Goal: Task Accomplishment & Management: Manage account settings

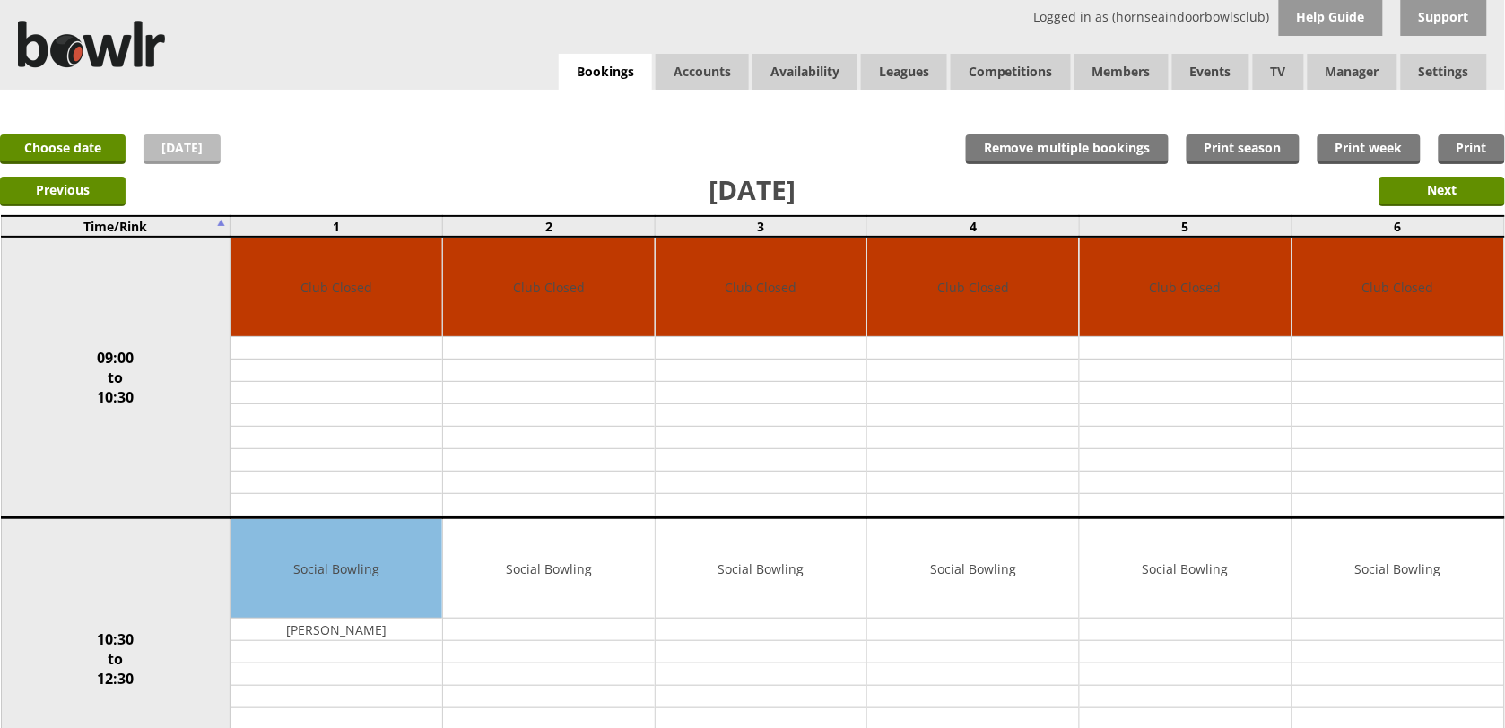
click at [158, 150] on link "[DATE]" at bounding box center [182, 150] width 77 height 30
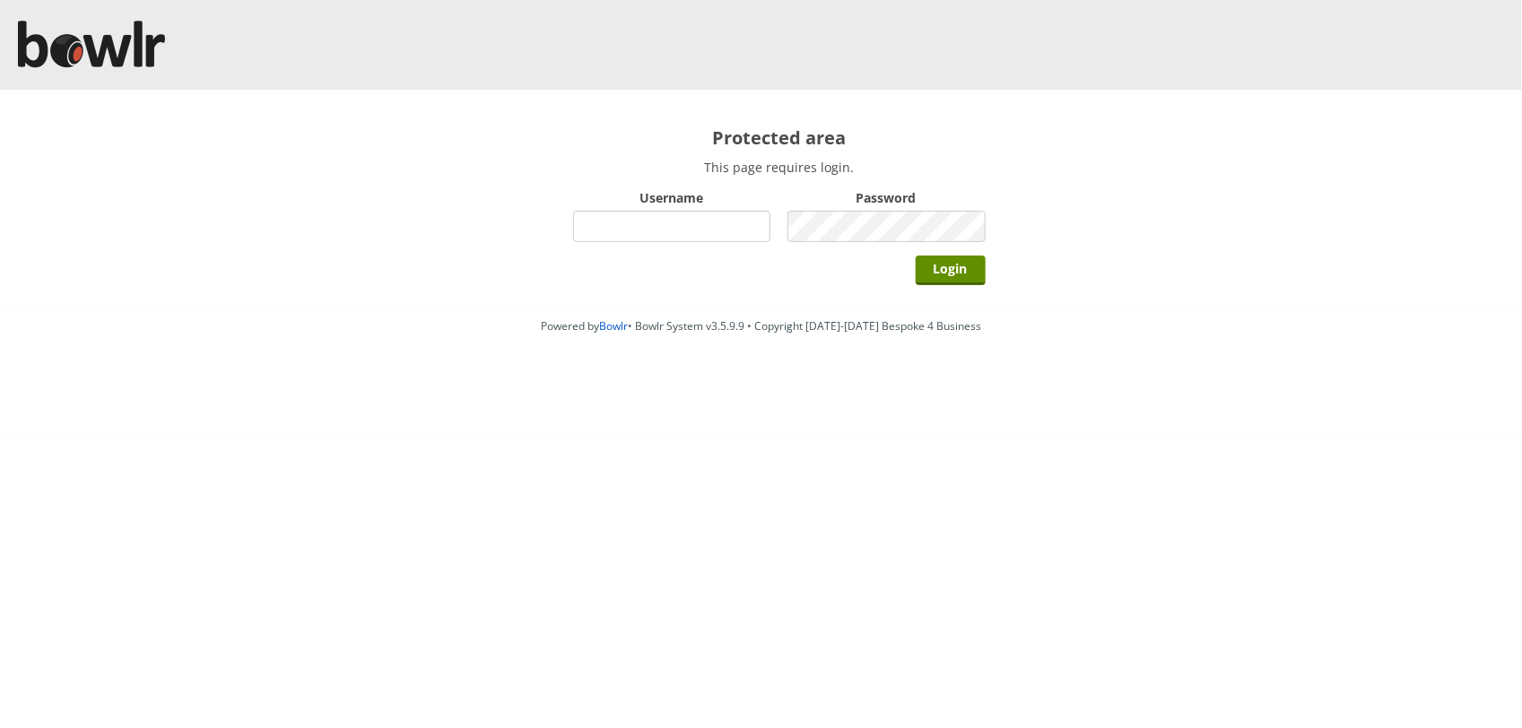
click at [643, 208] on div "Username" at bounding box center [672, 216] width 198 height 62
click at [650, 222] on input "Username" at bounding box center [672, 226] width 198 height 31
type input "hornseaindoorbowlsclub"
click at [916, 256] on input "Login" at bounding box center [951, 271] width 70 height 30
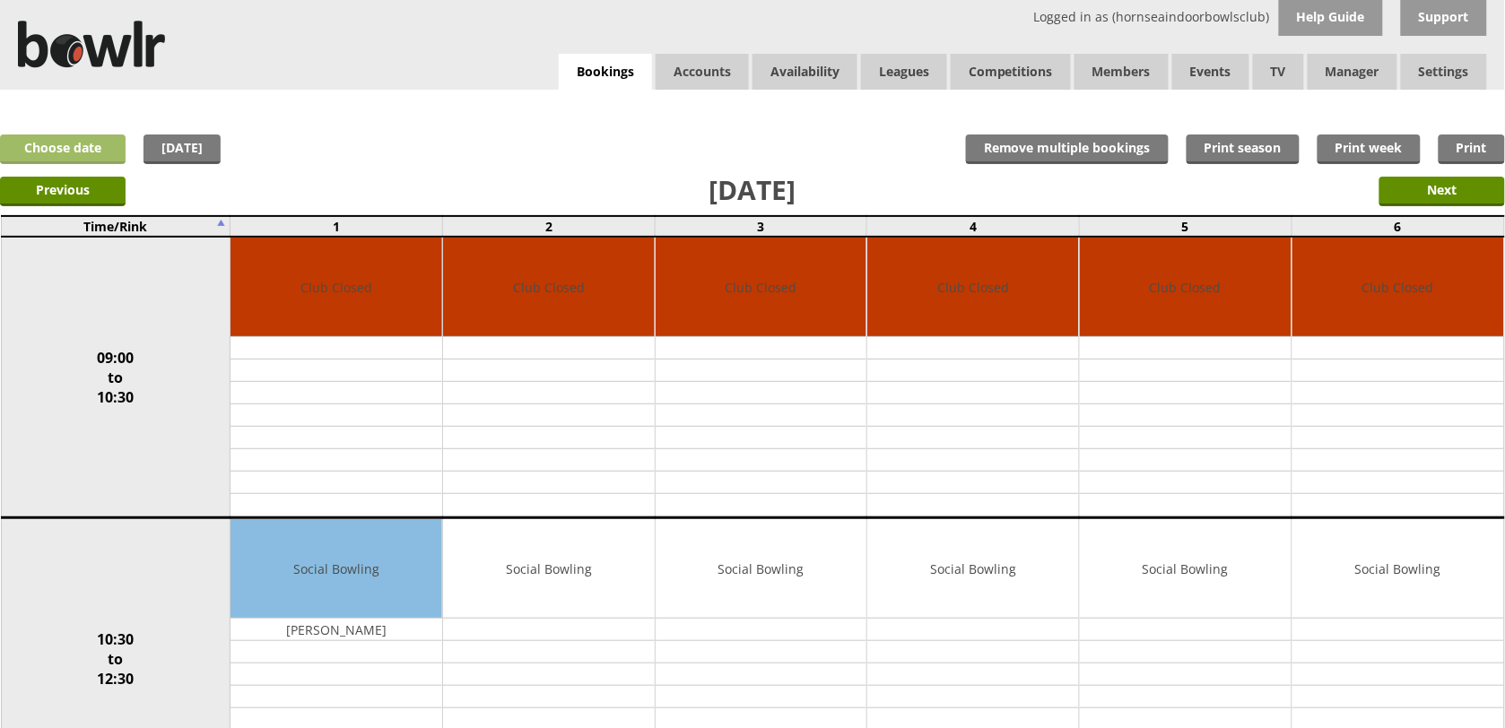
click at [94, 142] on link "Choose date" at bounding box center [63, 150] width 126 height 30
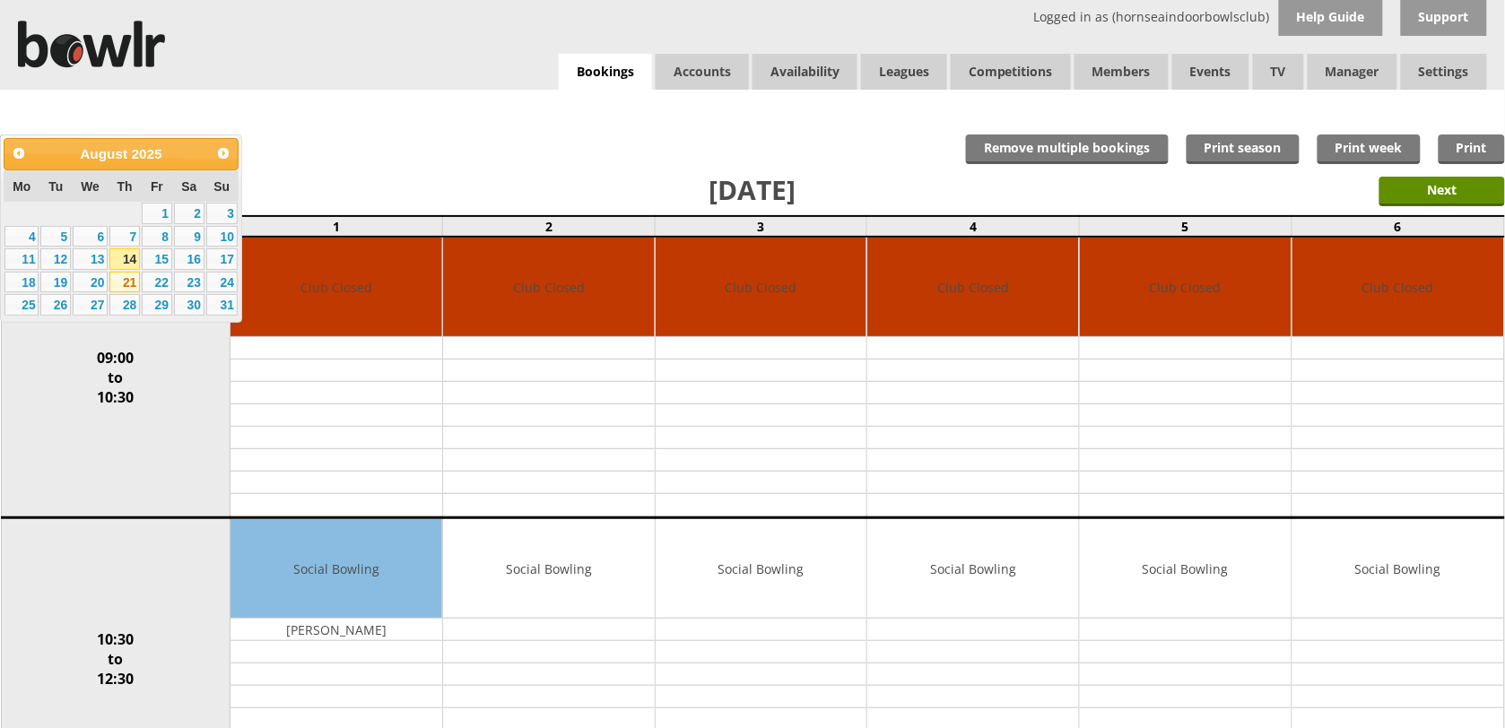
click at [131, 272] on link "21" at bounding box center [124, 283] width 30 height 22
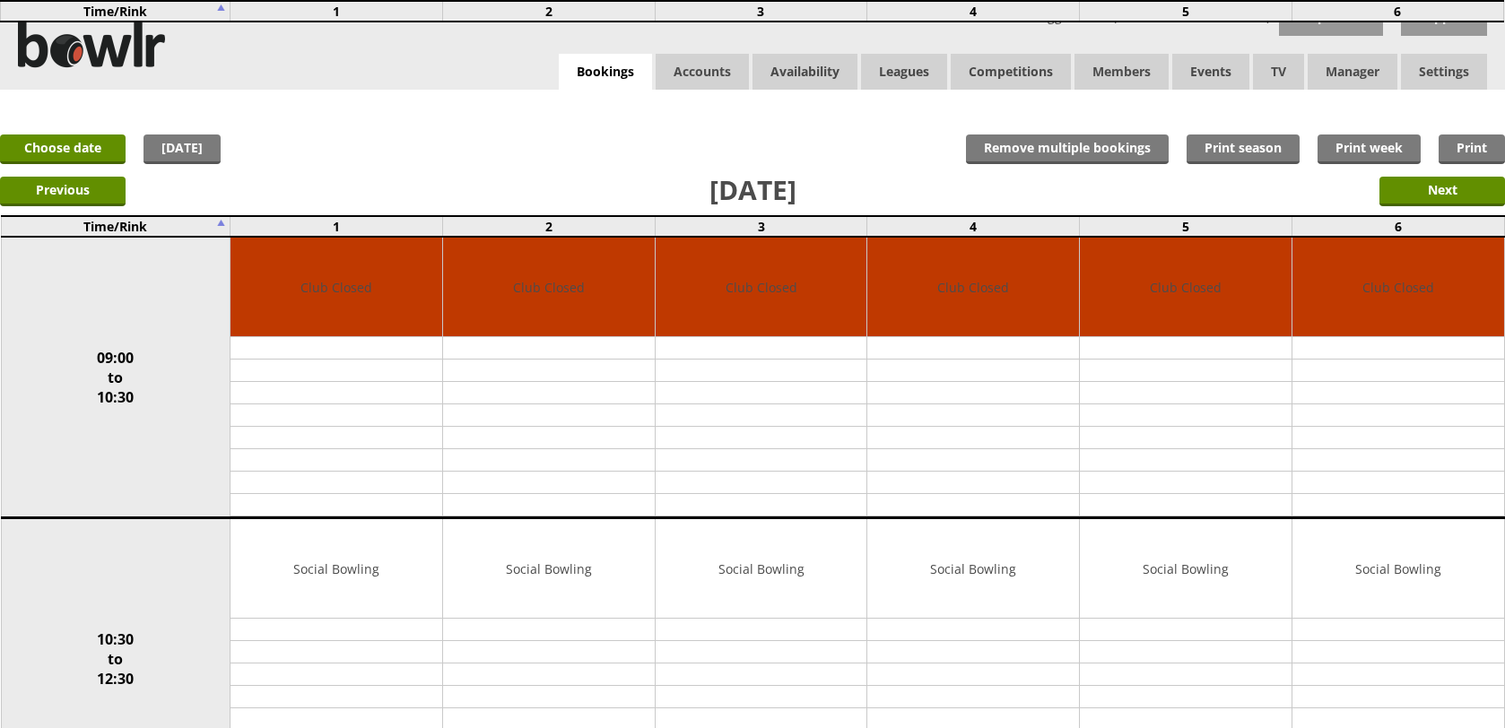
scroll to position [449, 0]
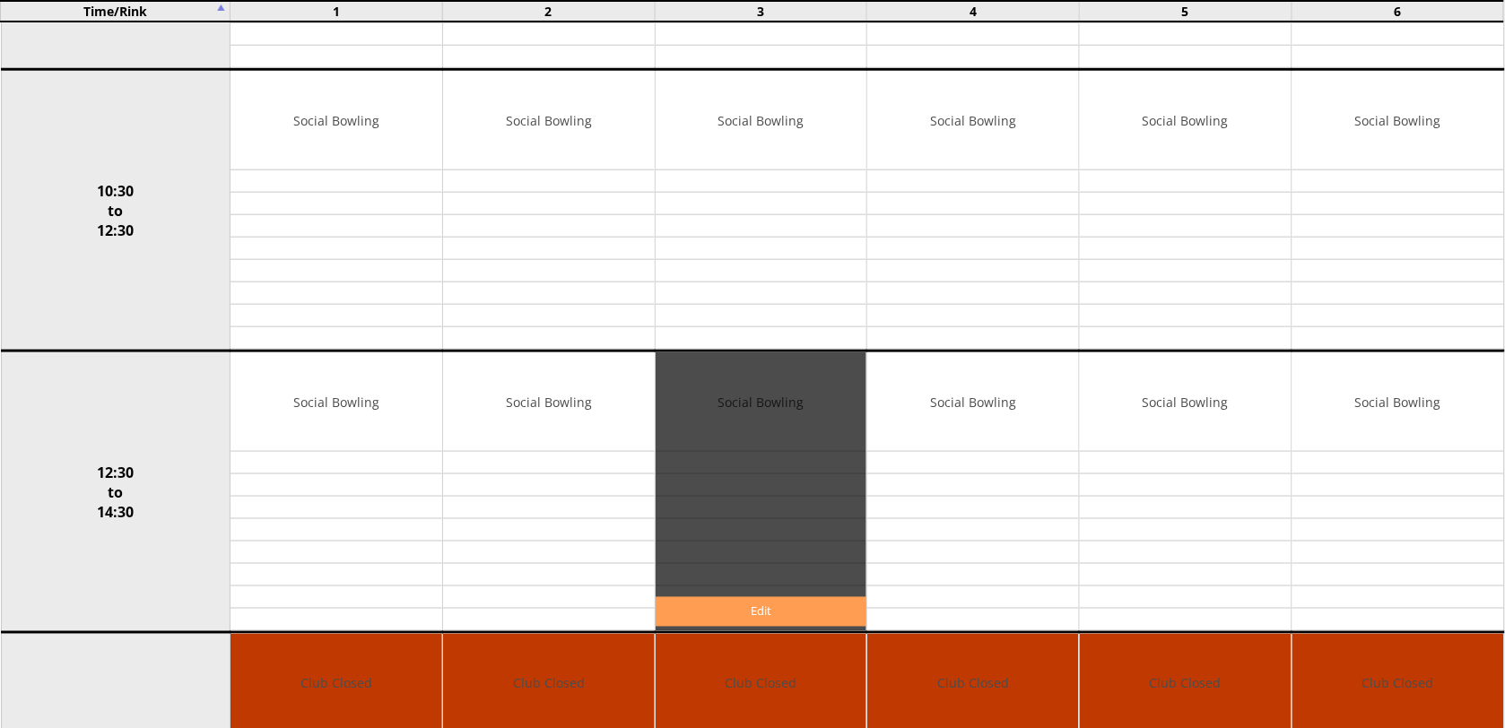
click at [764, 615] on link "Edit" at bounding box center [762, 612] width 212 height 30
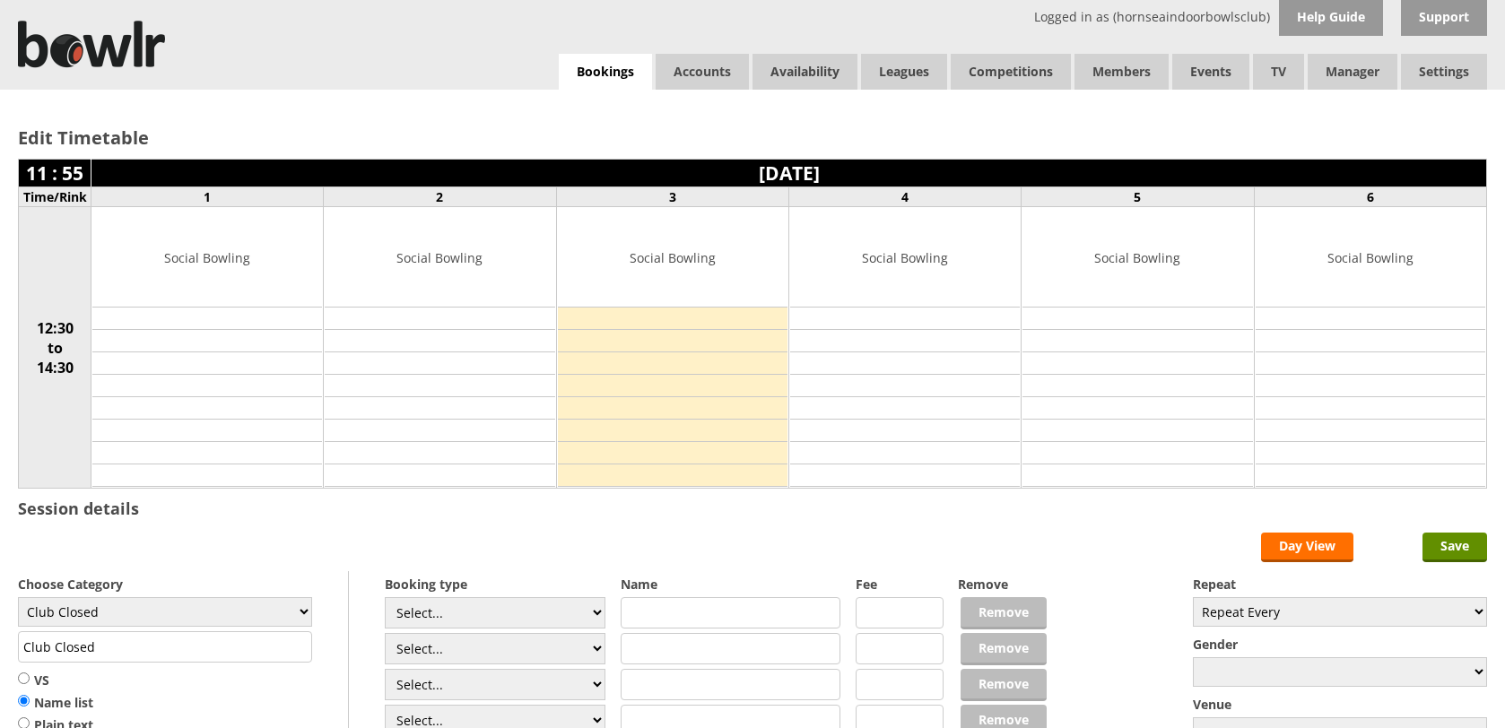
select select "1_54"
click at [385, 600] on select "Select... Club Competition (Member) Club Competition (Visitor) National (Member…" at bounding box center [495, 612] width 221 height 31
type input "3.0000"
click at [450, 640] on select "Select... Club Competition (Member) Club Competition (Visitor) National (Member…" at bounding box center [495, 648] width 221 height 31
select select "1_54"
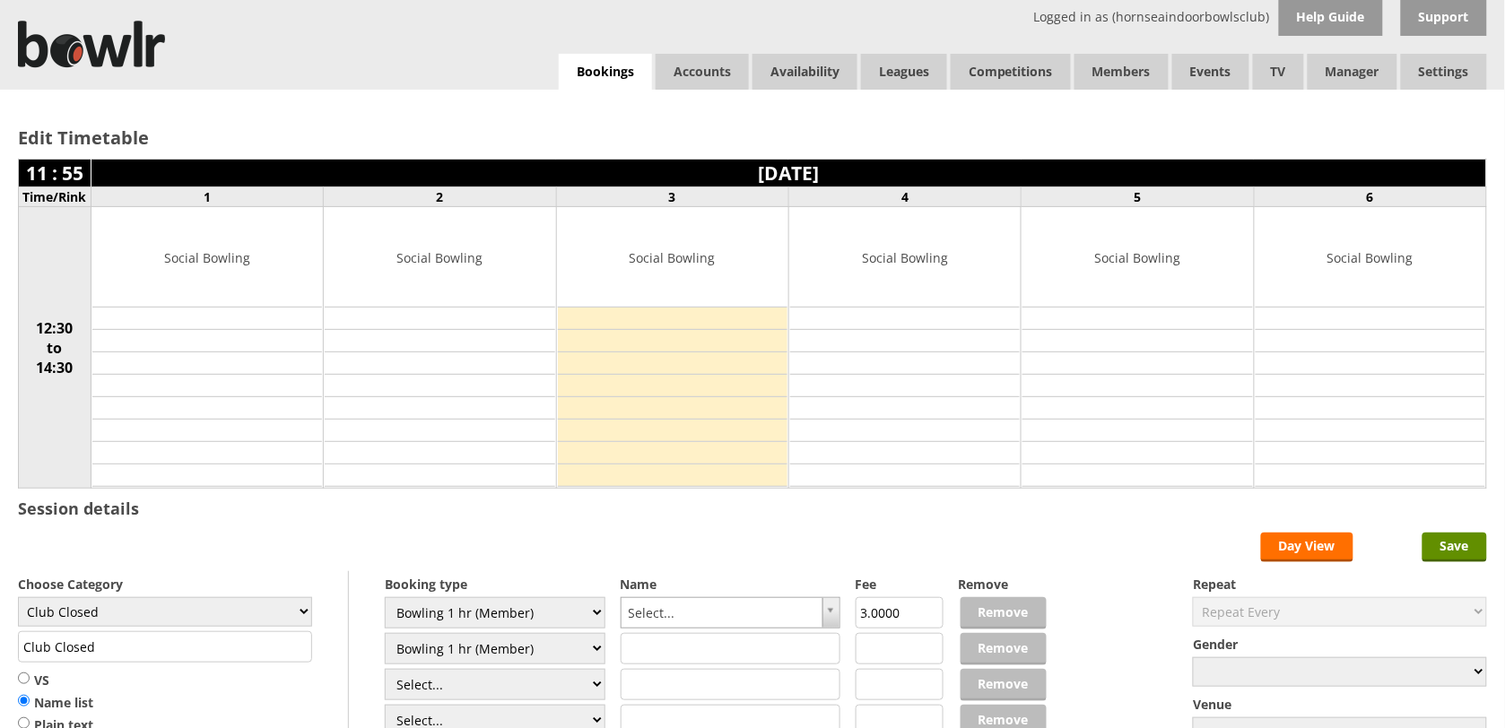
click at [385, 636] on select "Select... Club Competition (Member) Club Competition (Visitor) National (Member…" at bounding box center [495, 648] width 221 height 31
type input "3.0000"
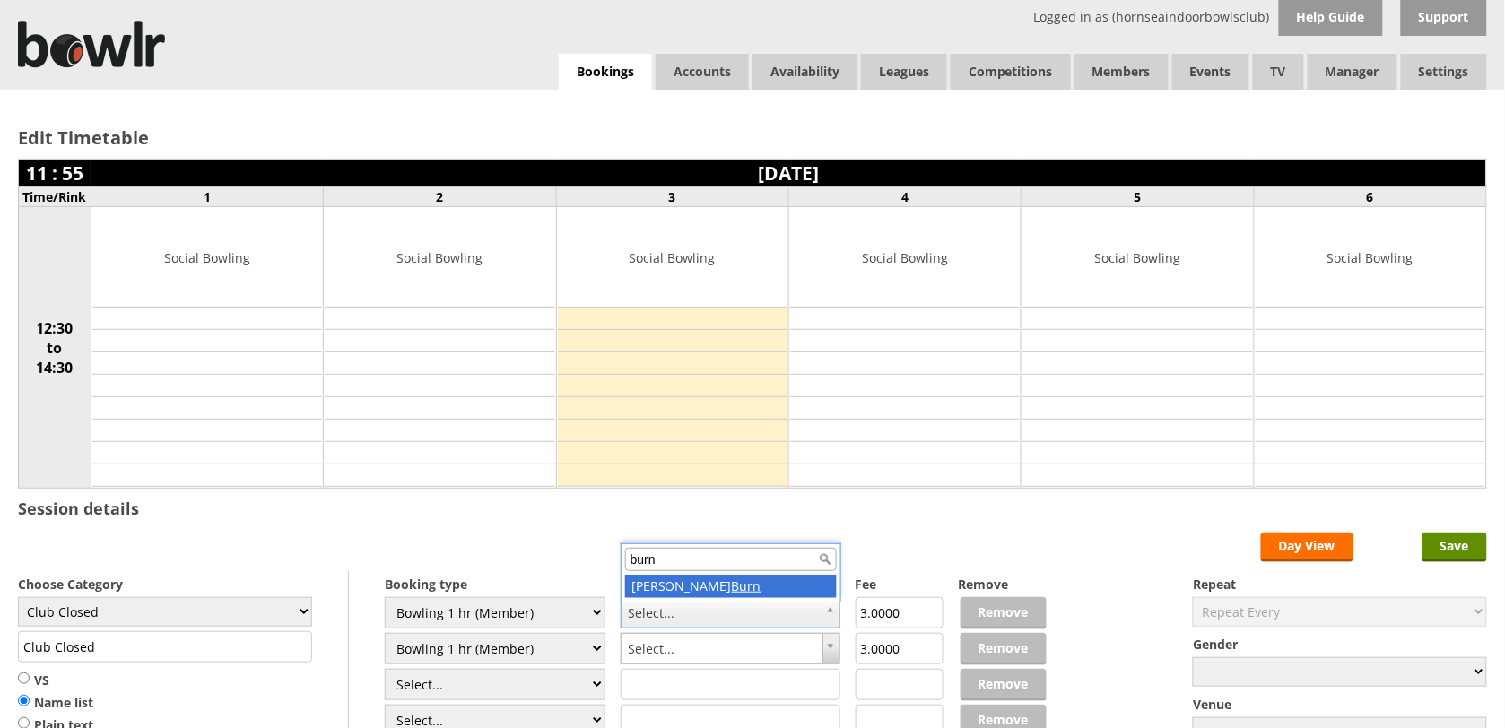
type input "burn"
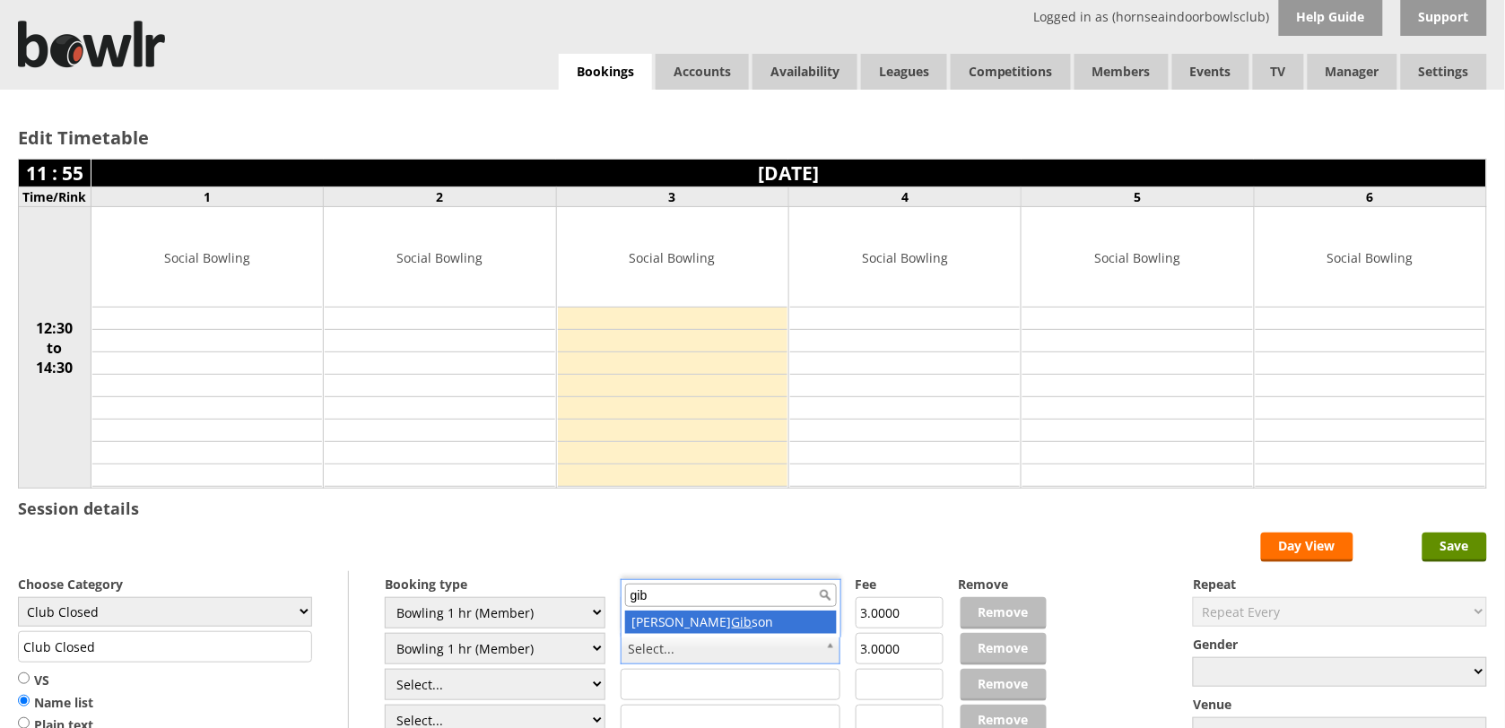
type input "gib"
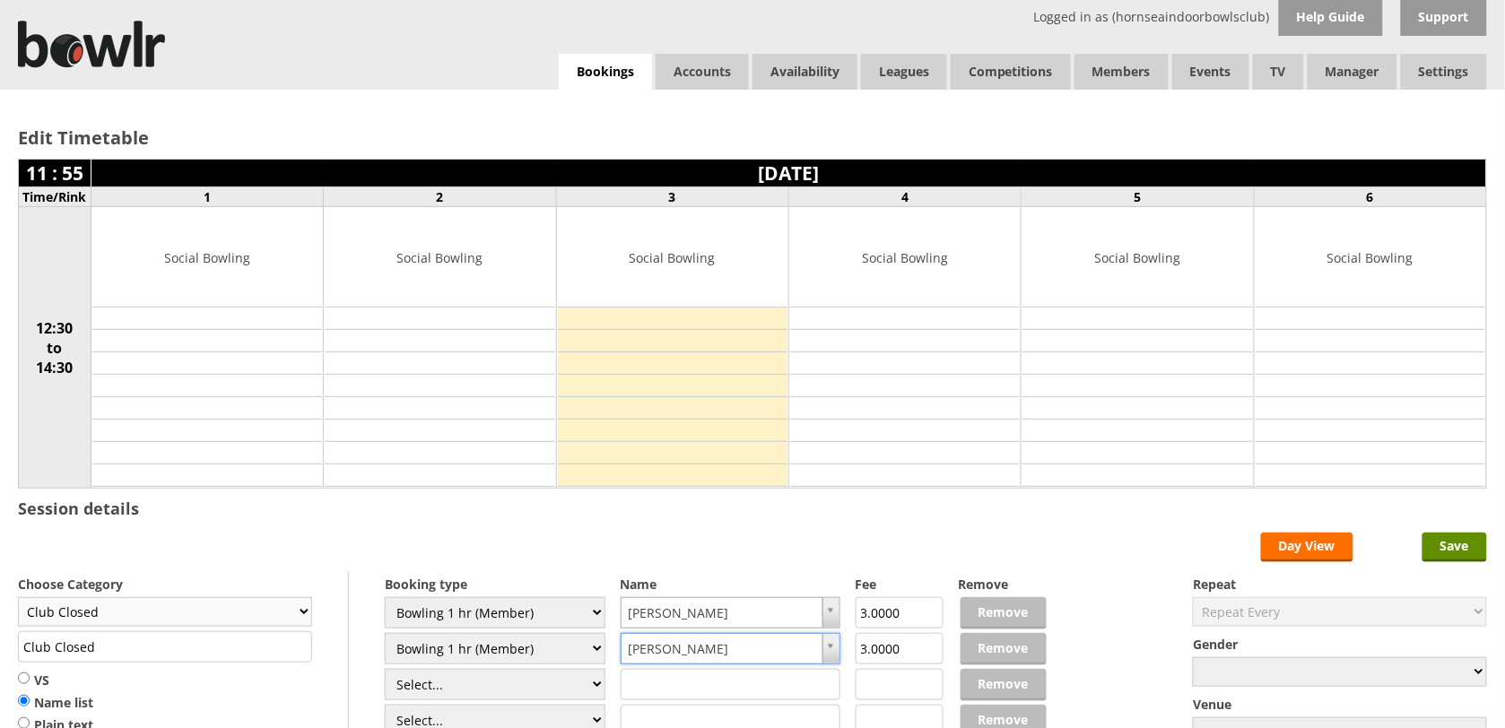
click at [234, 611] on select "Club Closed Singles League Triples League Pairs League Friendly Social Bowling …" at bounding box center [165, 612] width 294 height 30
select select "119"
click at [18, 600] on select "Club Closed Singles League Triples League Pairs League Friendly Social Bowling …" at bounding box center [165, 612] width 294 height 30
type input "Social Bowling"
click at [1478, 556] on input "Save" at bounding box center [1455, 548] width 65 height 30
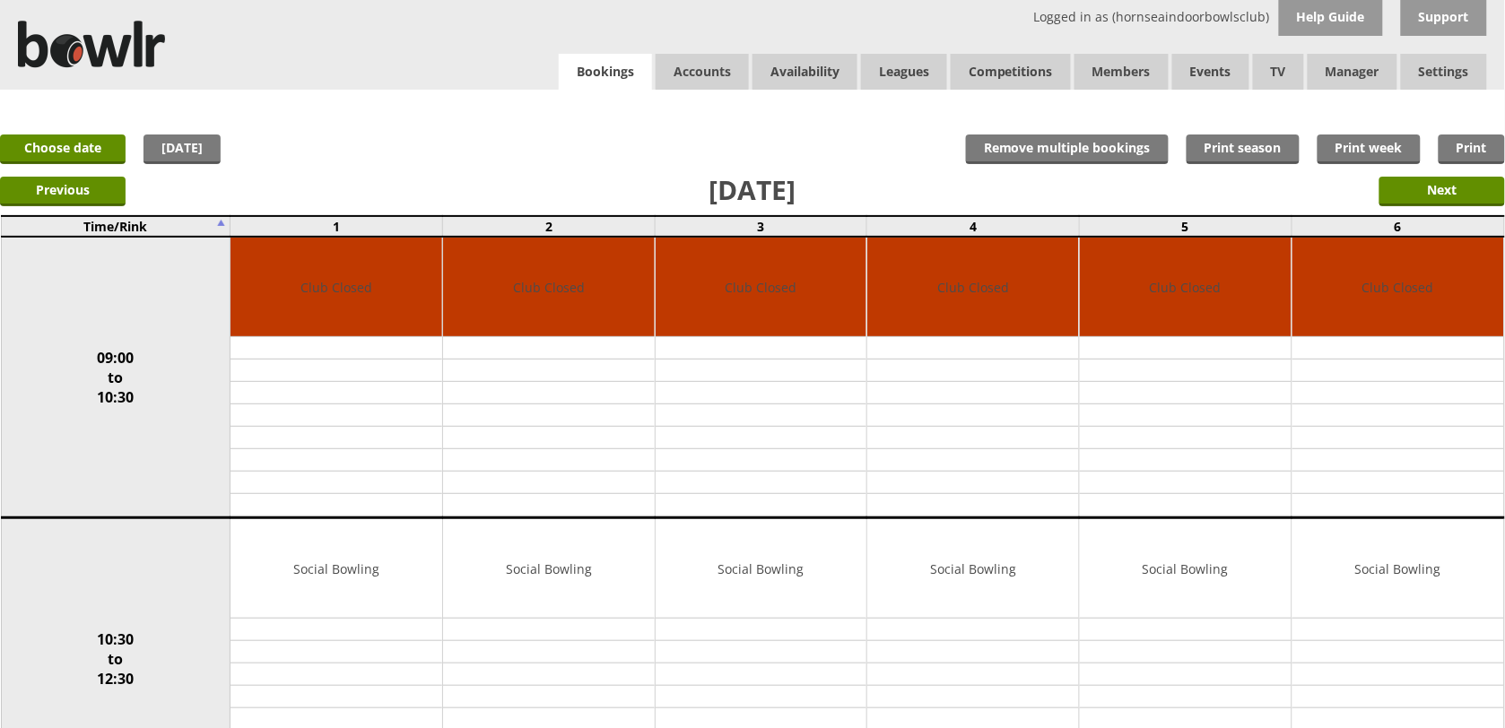
click at [605, 81] on link "Bookings" at bounding box center [605, 72] width 93 height 37
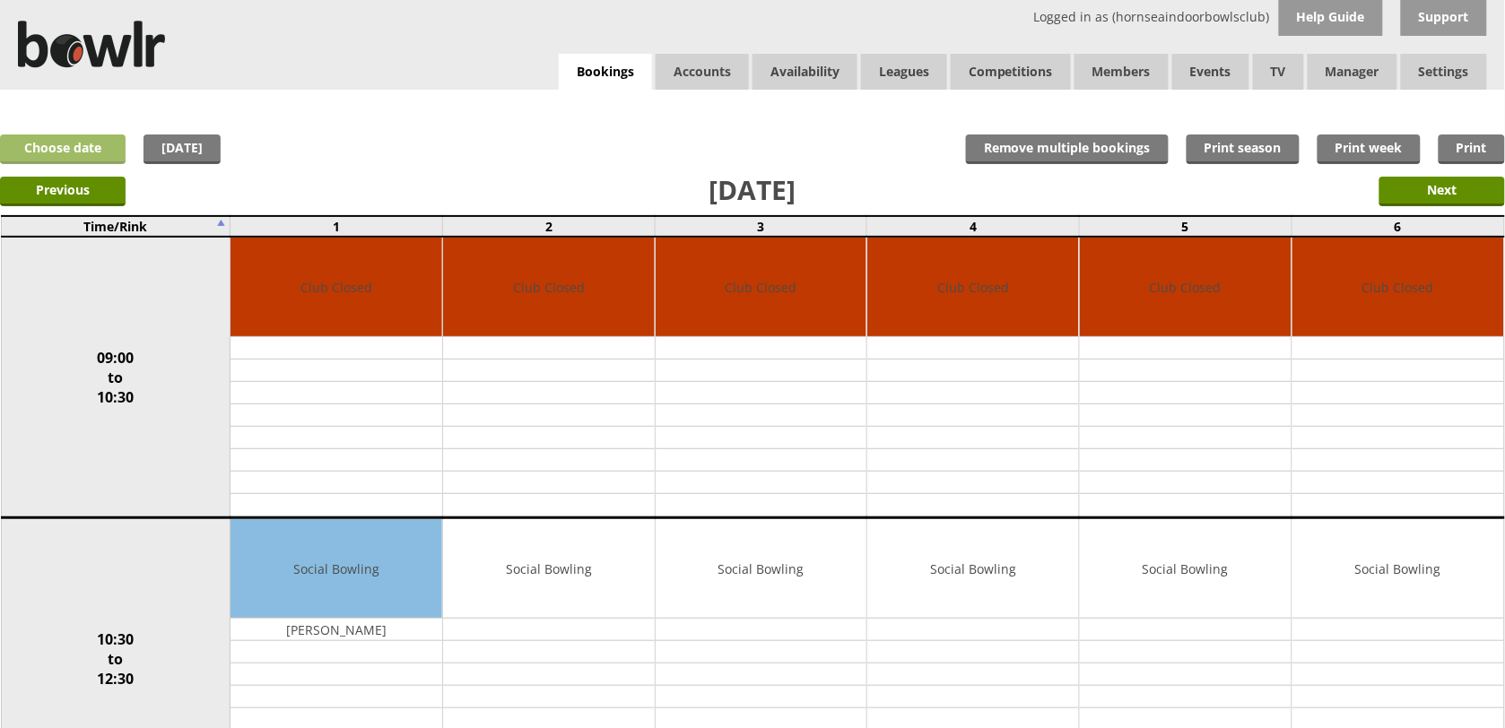
click at [82, 135] on link "Choose date" at bounding box center [63, 150] width 126 height 30
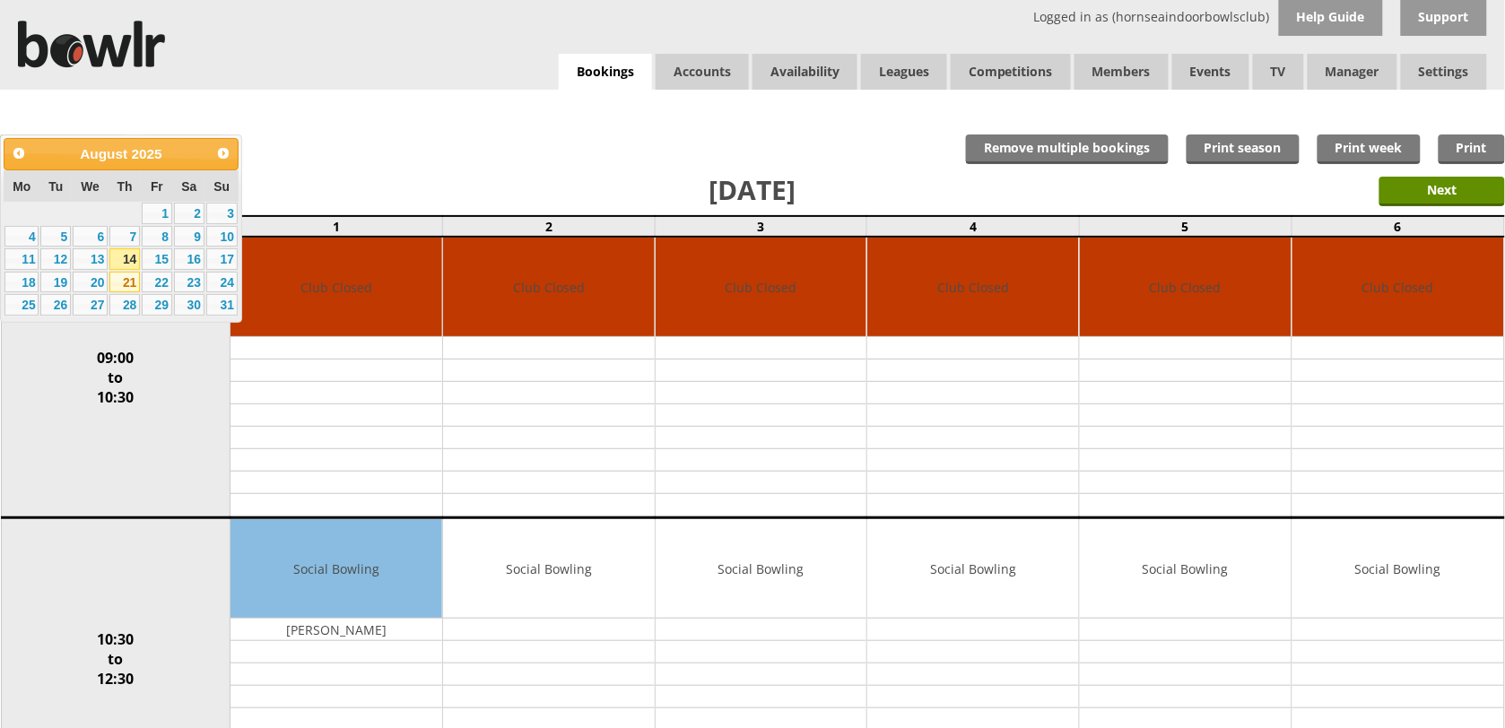
click at [126, 281] on link "21" at bounding box center [124, 283] width 30 height 22
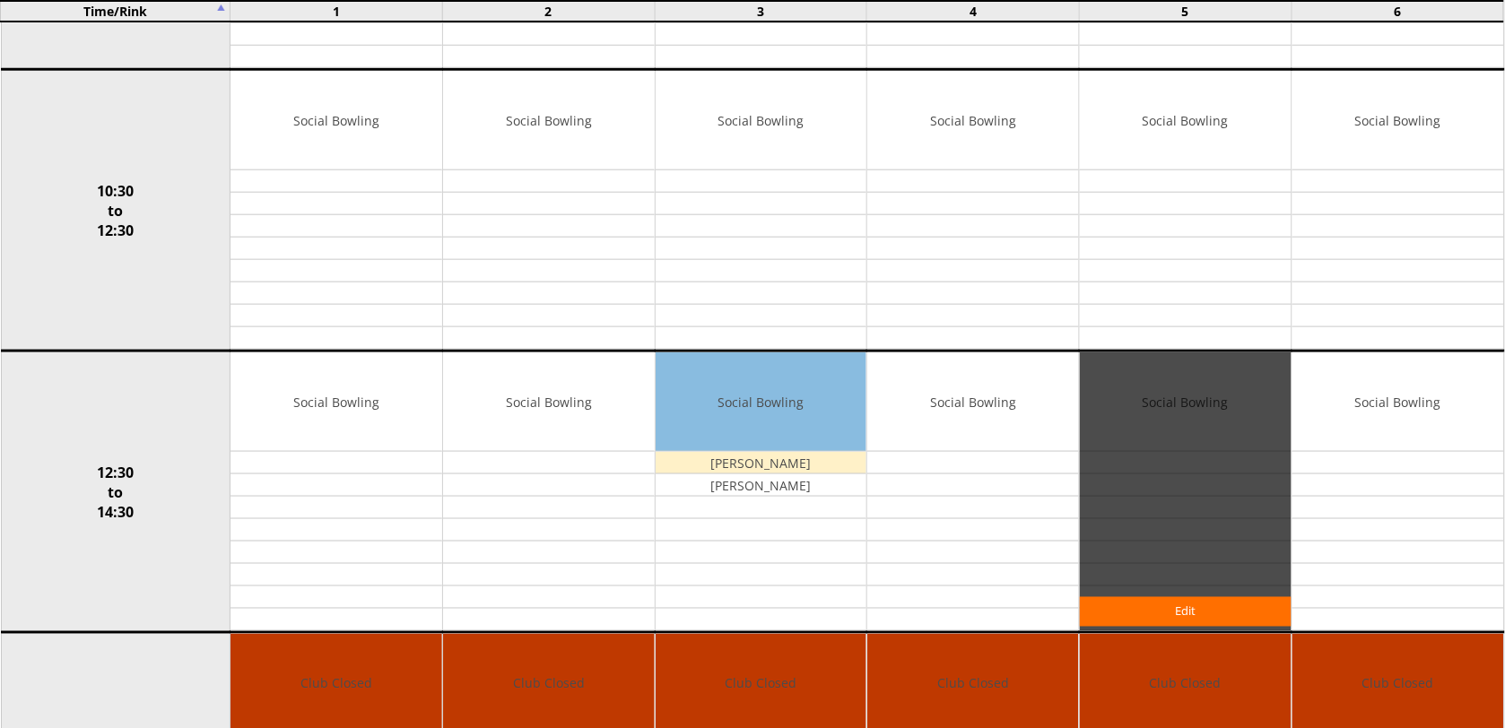
scroll to position [449, 0]
click at [1193, 607] on link "Edit" at bounding box center [1186, 612] width 212 height 30
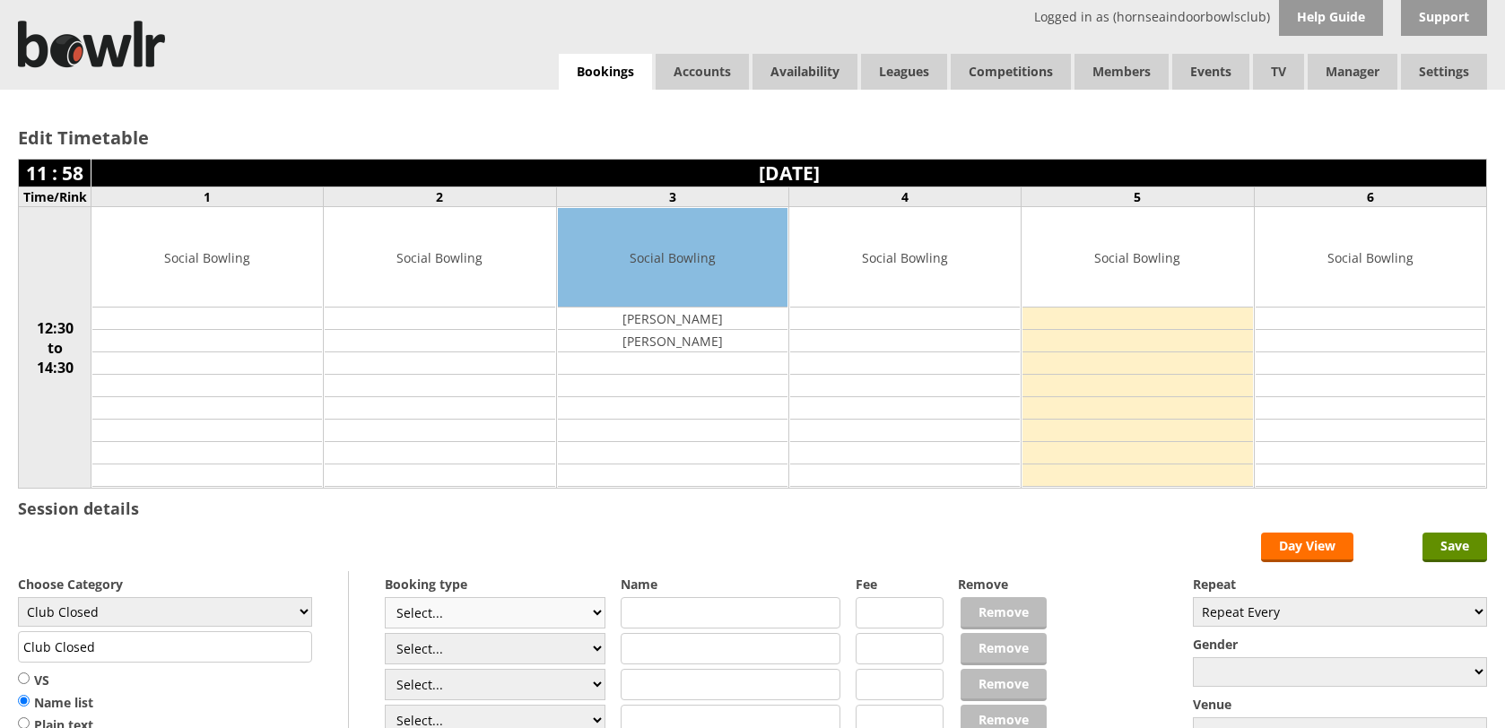
click at [554, 597] on select "Select... Club Competition (Member) Club Competition (Visitor) National (Member…" at bounding box center [495, 612] width 221 height 31
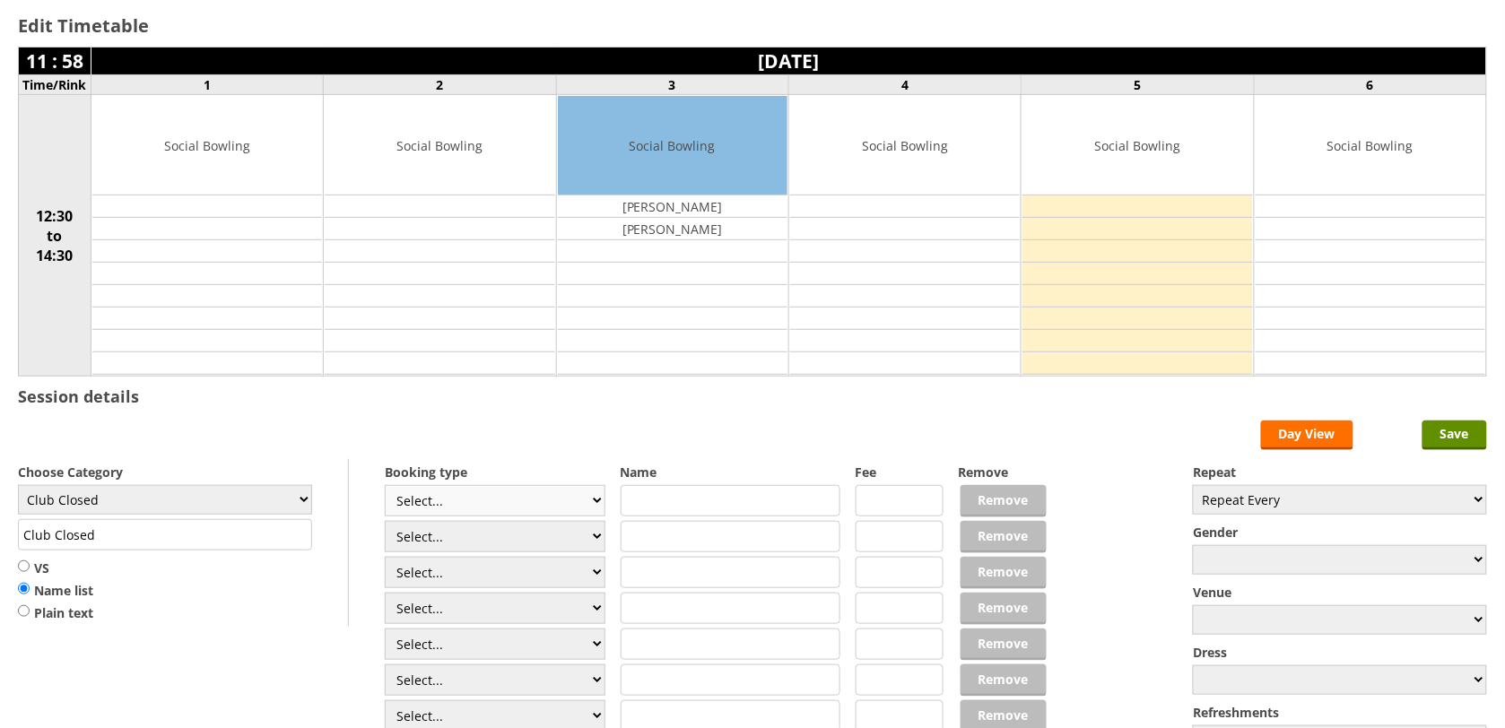
scroll to position [112, 0]
click at [566, 509] on select "Select... Club Competition (Member) Club Competition (Visitor) National (Member…" at bounding box center [495, 500] width 221 height 31
select select "1_50"
click at [385, 488] on select "Select... Club Competition (Member) Club Competition (Visitor) National (Member…" at bounding box center [495, 500] width 221 height 31
type input "5.0000"
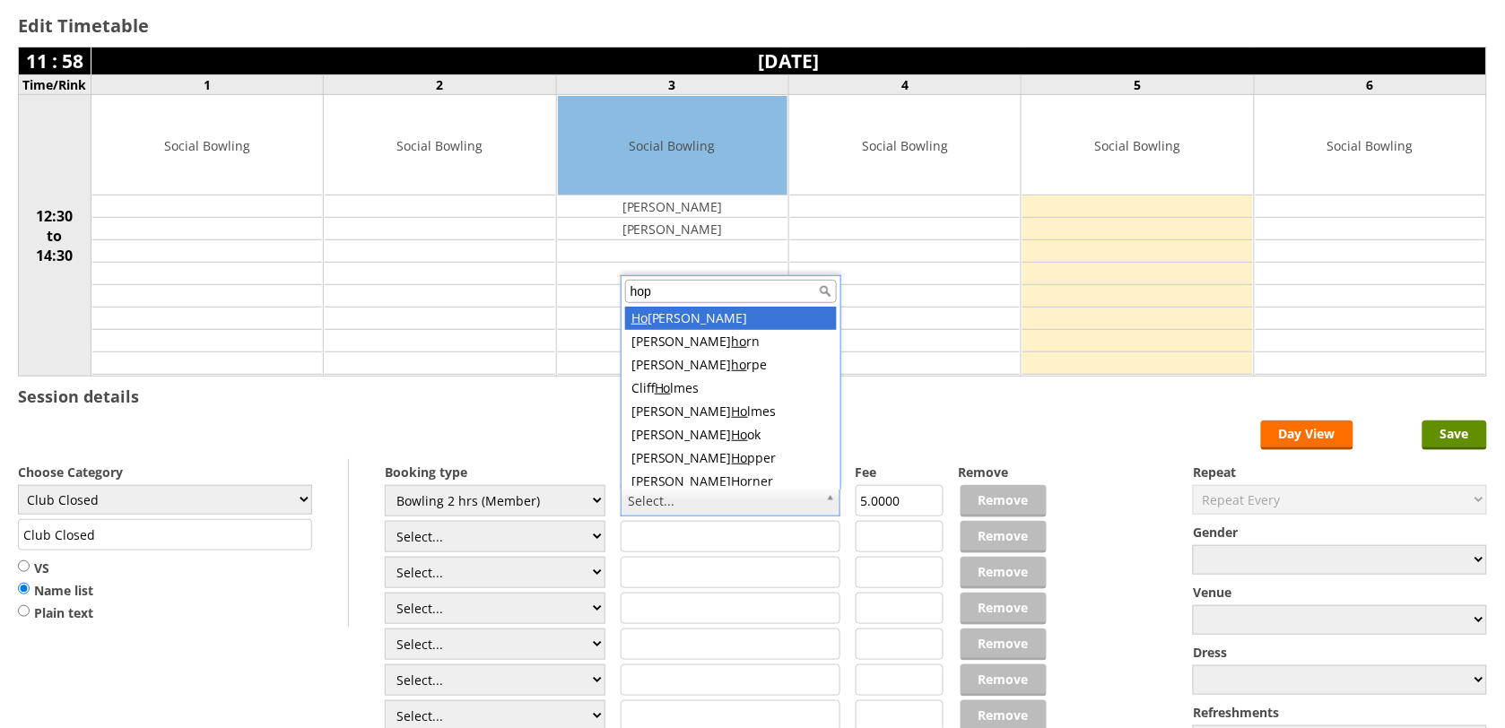
type input "hopp"
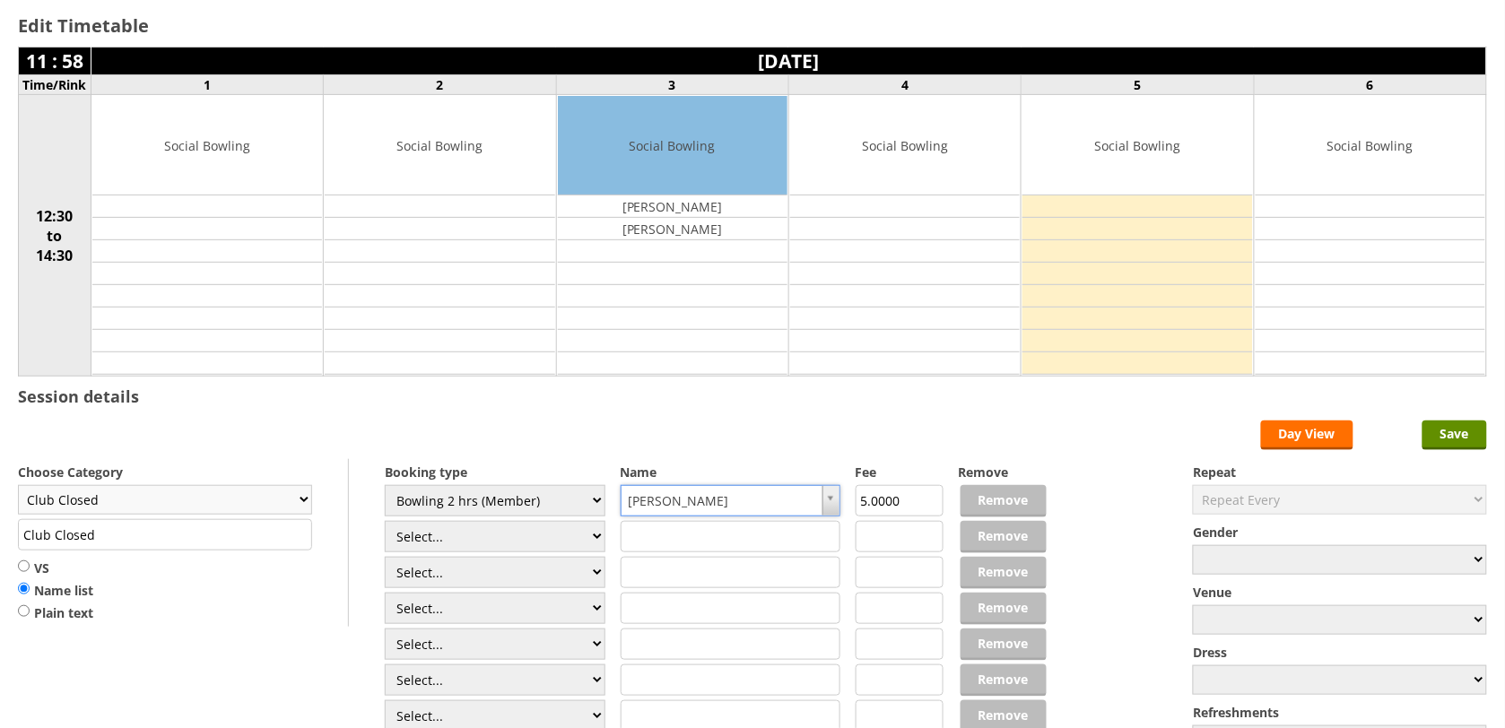
click at [205, 508] on select "Club Closed Singles League Triples League Pairs League Friendly Social Bowling …" at bounding box center [165, 500] width 294 height 30
select select "119"
click at [18, 488] on select "Club Closed Singles League Triples League Pairs League Friendly Social Bowling …" at bounding box center [165, 500] width 294 height 30
type input "Social Bowling"
click at [1440, 456] on form "Save Day View Choose Category Club Closed Singles League Triples League Pairs L…" at bounding box center [752, 597] width 1469 height 352
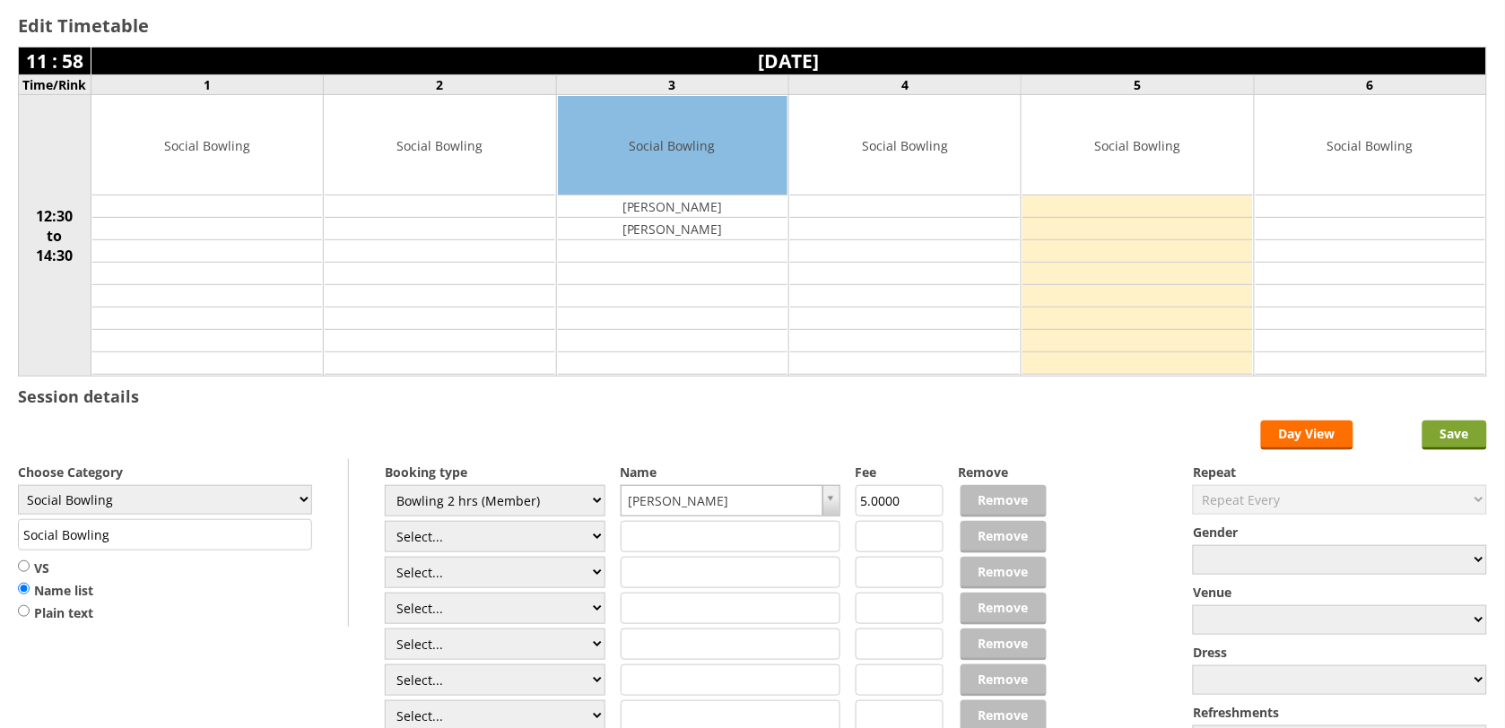
click at [1442, 450] on input "Save" at bounding box center [1455, 436] width 65 height 30
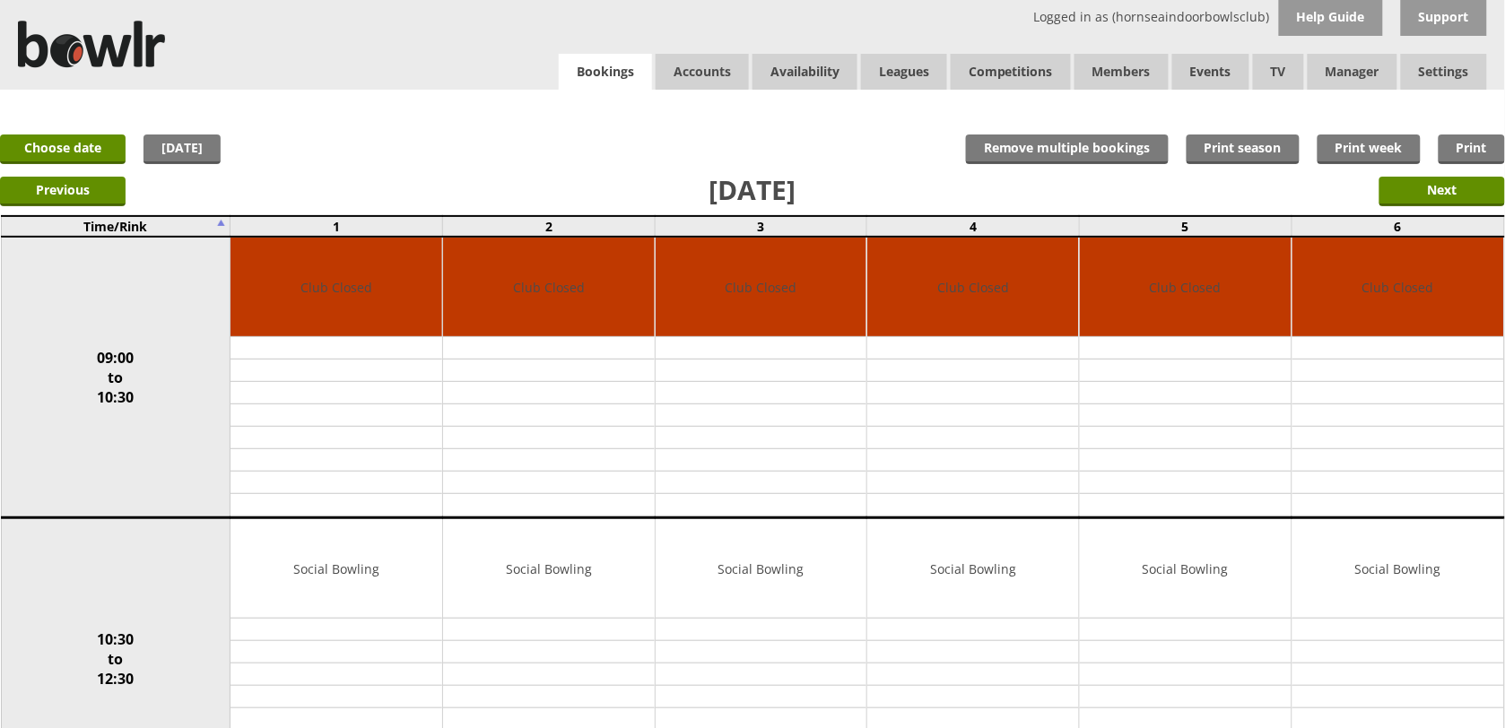
click at [612, 76] on link "Bookings" at bounding box center [605, 72] width 93 height 37
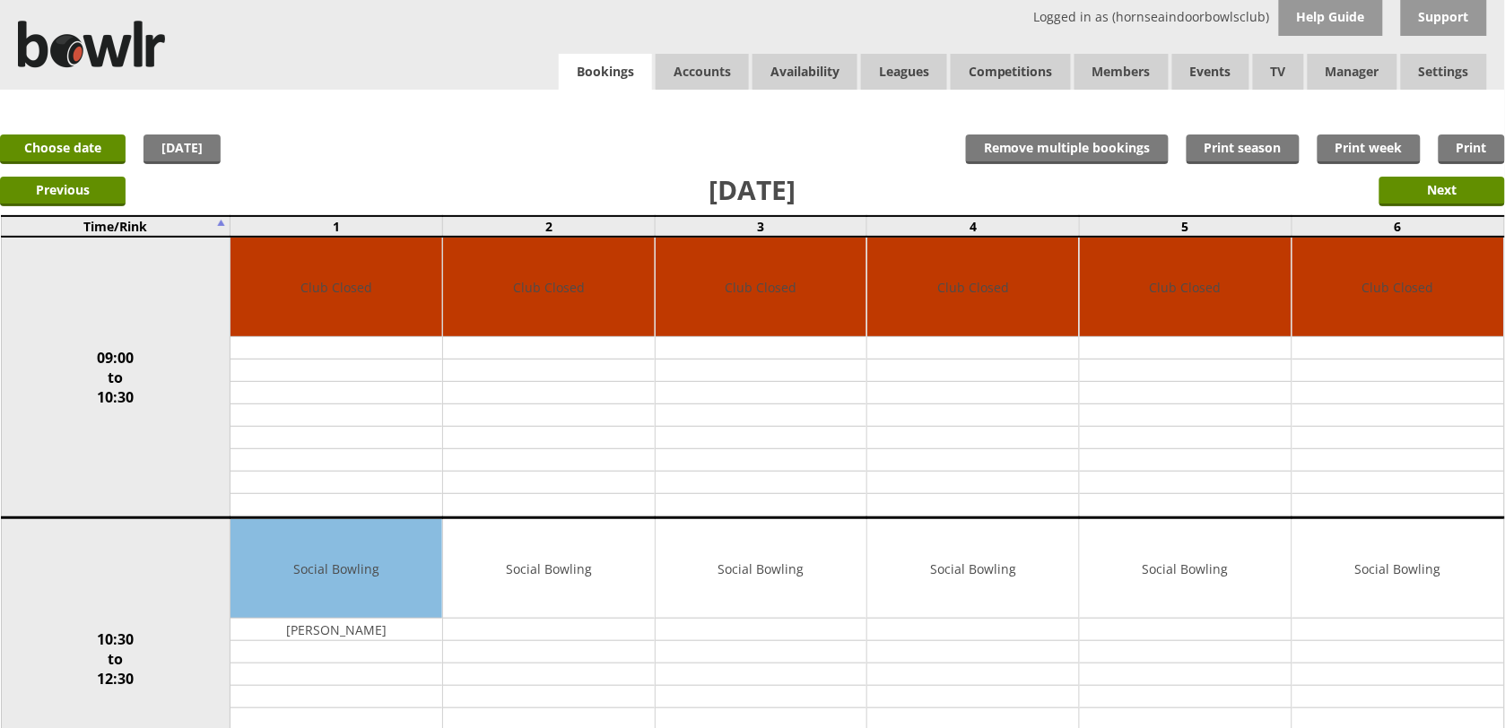
click at [601, 78] on link "Bookings" at bounding box center [605, 72] width 93 height 37
click at [110, 144] on link "Choose date" at bounding box center [63, 150] width 126 height 30
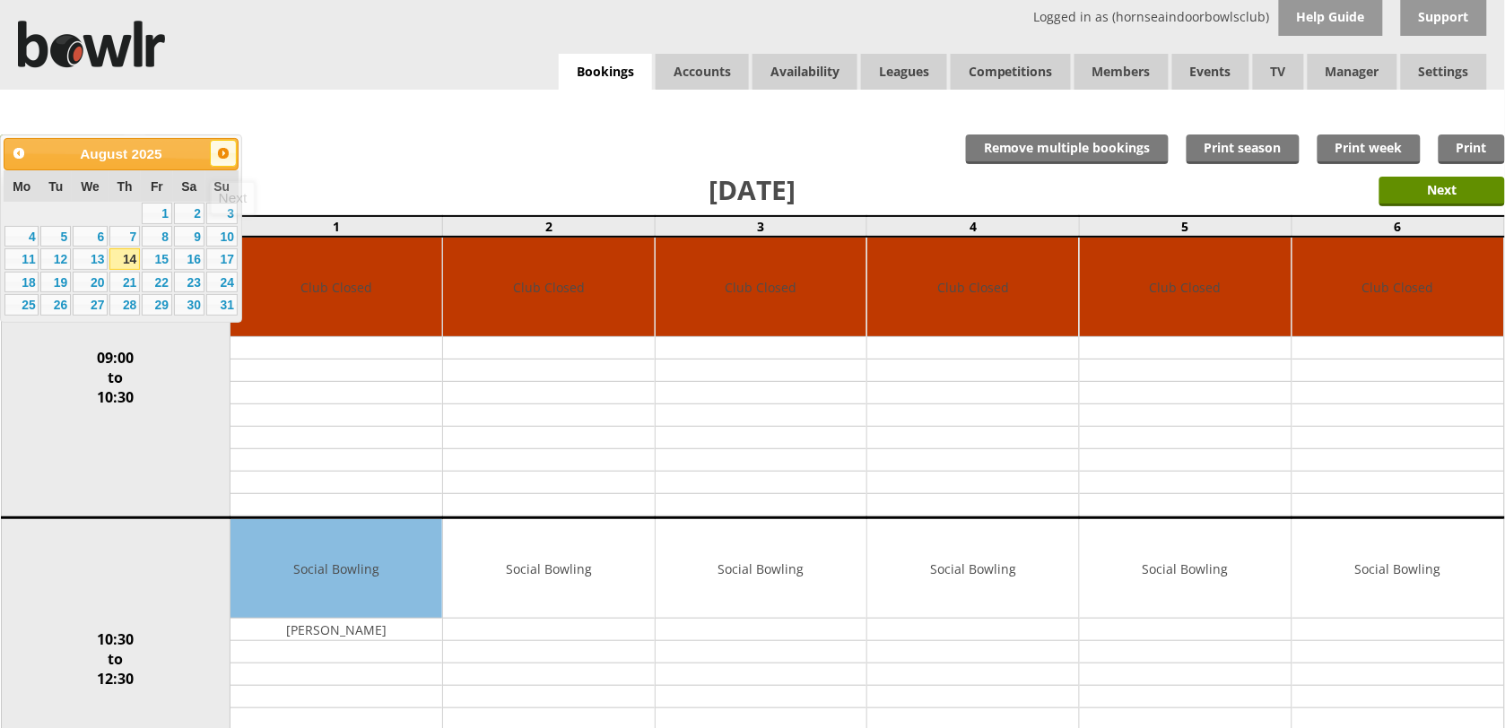
click at [231, 157] on link "Next" at bounding box center [223, 153] width 27 height 27
click at [168, 213] on link "5" at bounding box center [157, 214] width 30 height 22
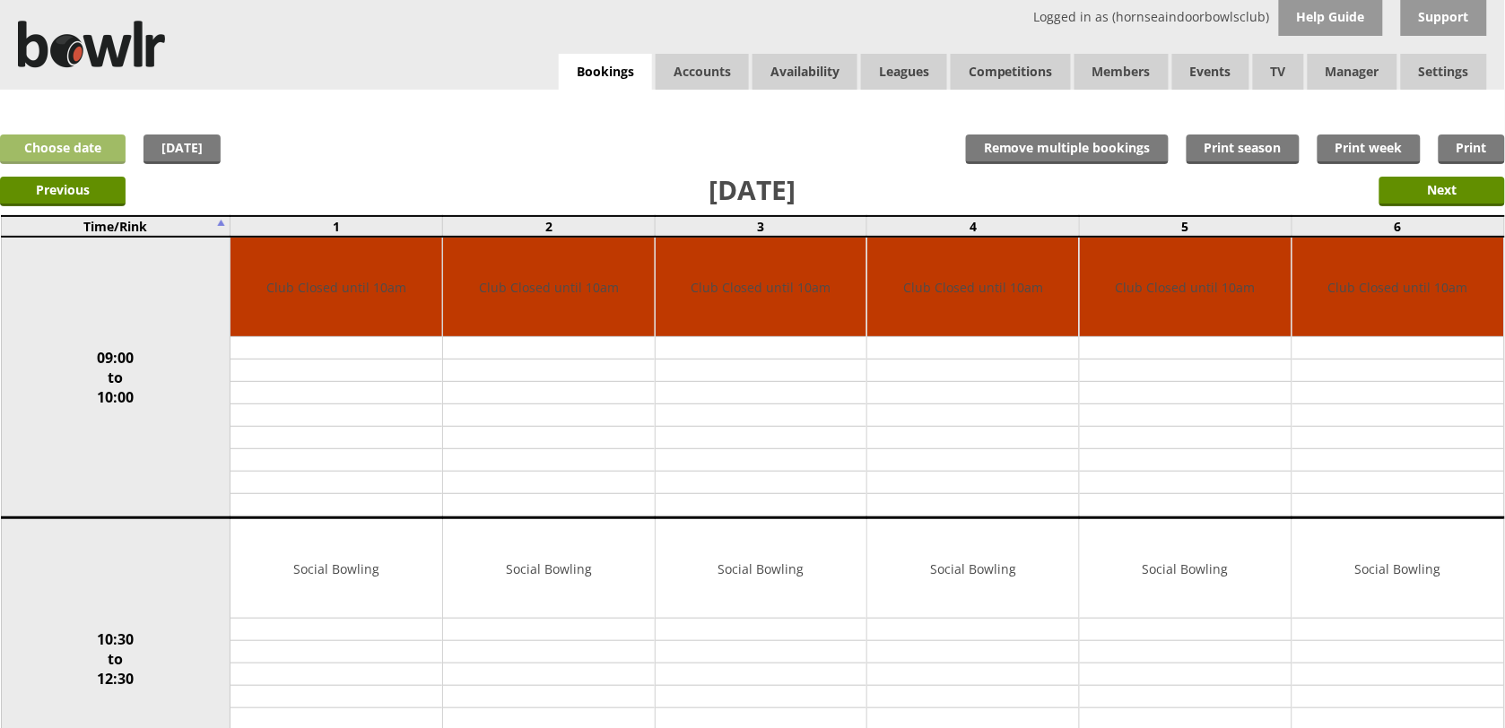
click at [32, 135] on link "Choose date" at bounding box center [63, 150] width 126 height 30
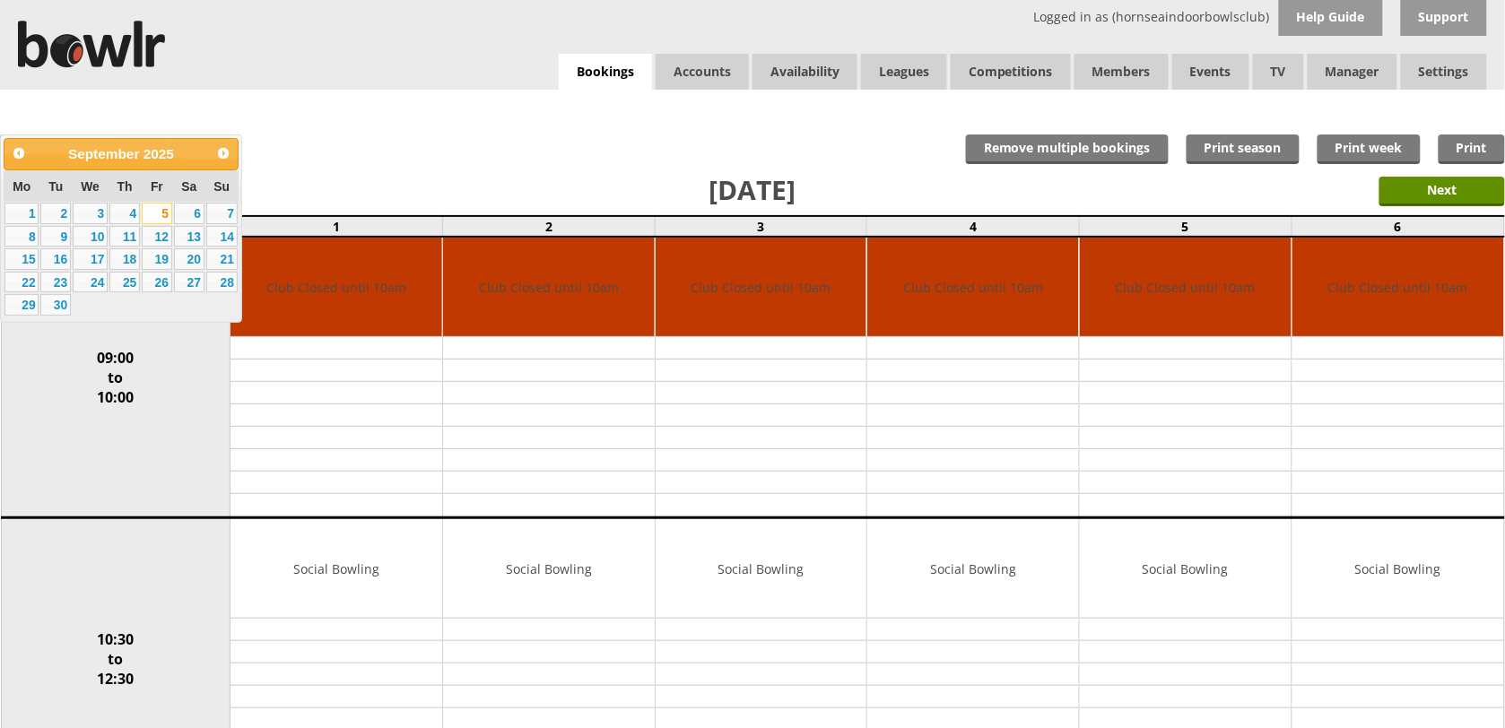
click at [159, 231] on link "12" at bounding box center [157, 237] width 30 height 22
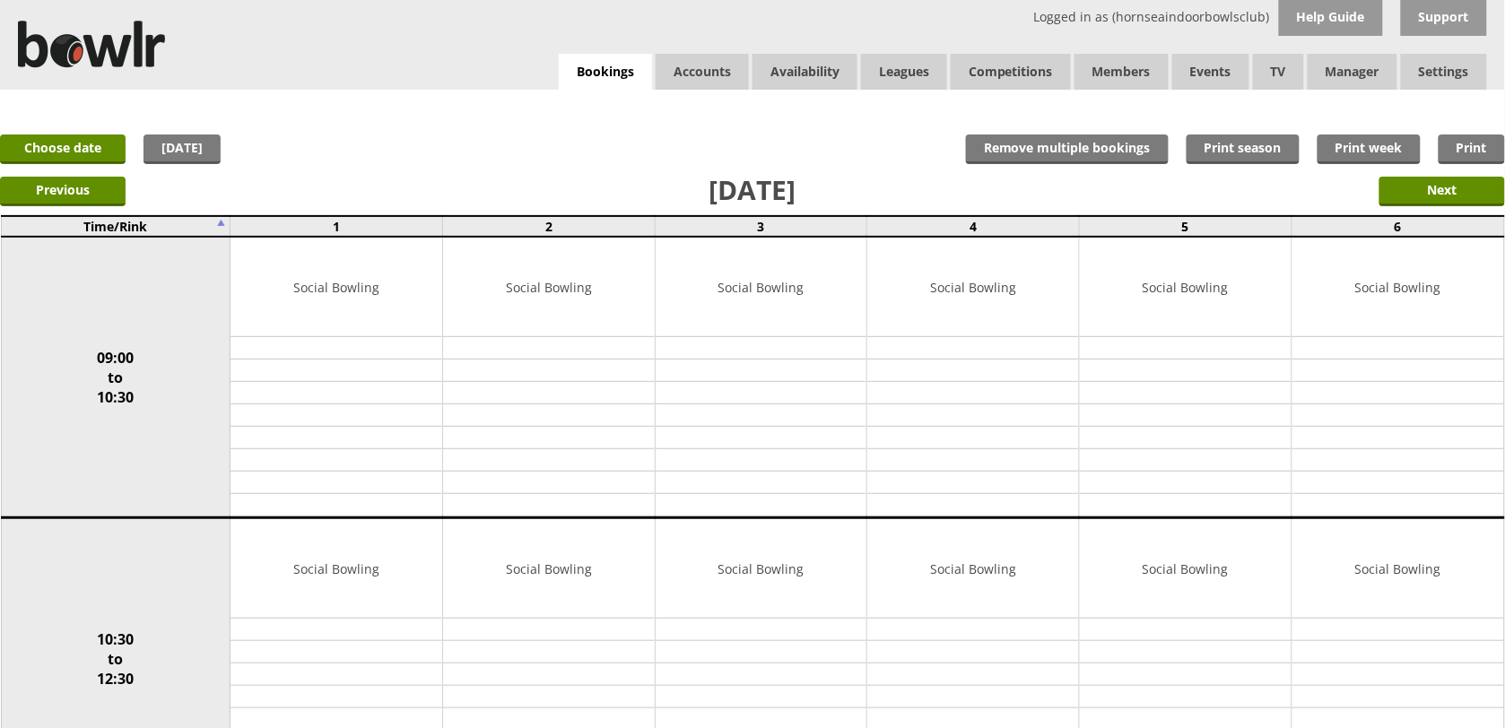
click at [113, 152] on link "Choose date" at bounding box center [63, 150] width 126 height 30
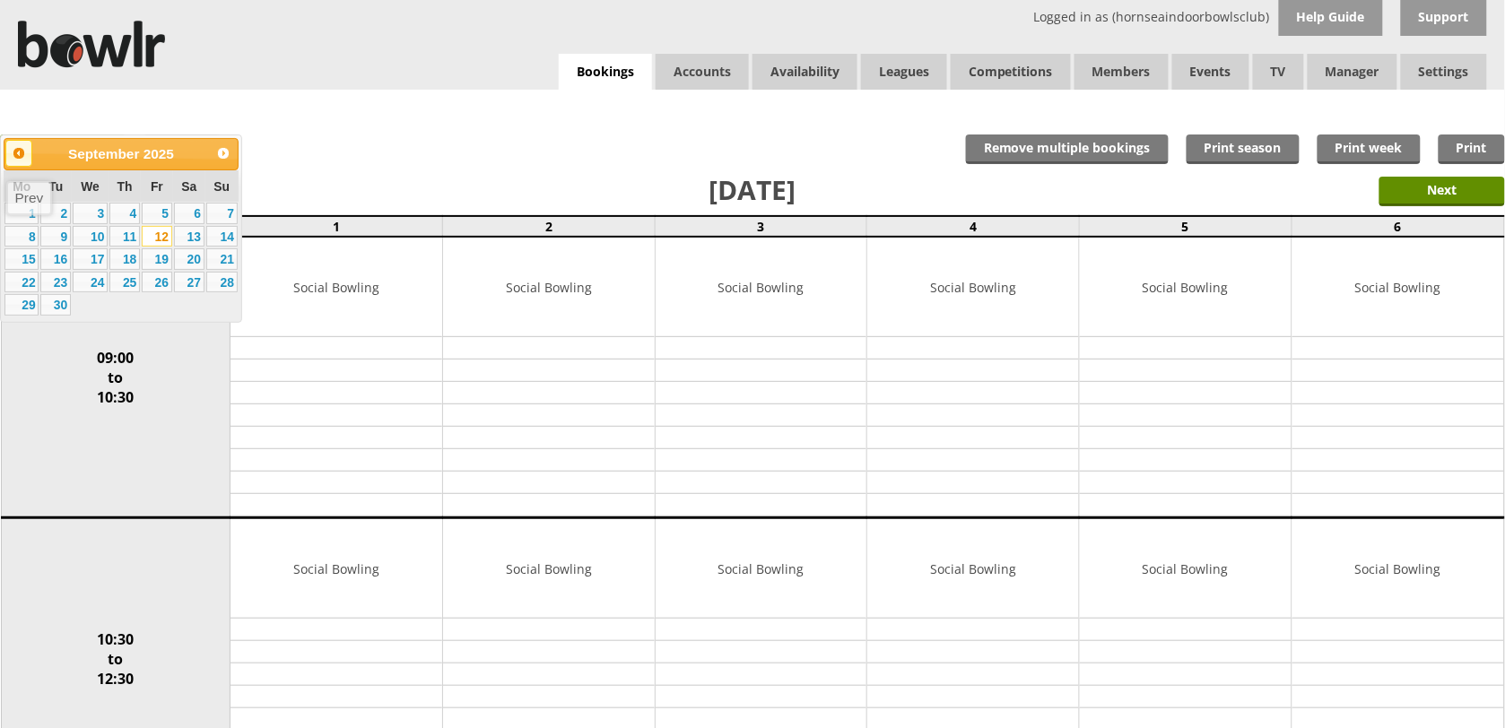
click at [27, 157] on link "Prev" at bounding box center [18, 153] width 27 height 27
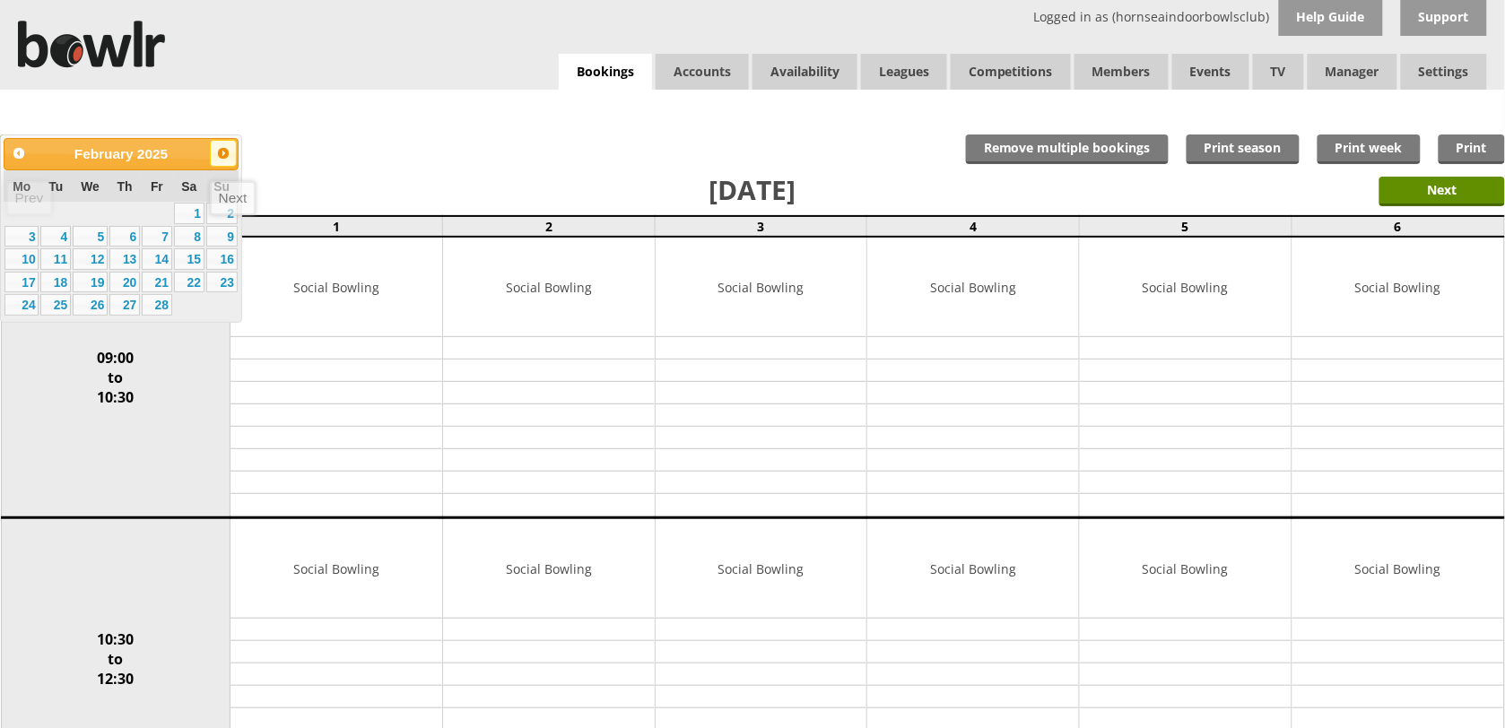
click at [227, 153] on span "Next" at bounding box center [223, 153] width 14 height 14
click at [158, 239] on link "7" at bounding box center [157, 237] width 30 height 22
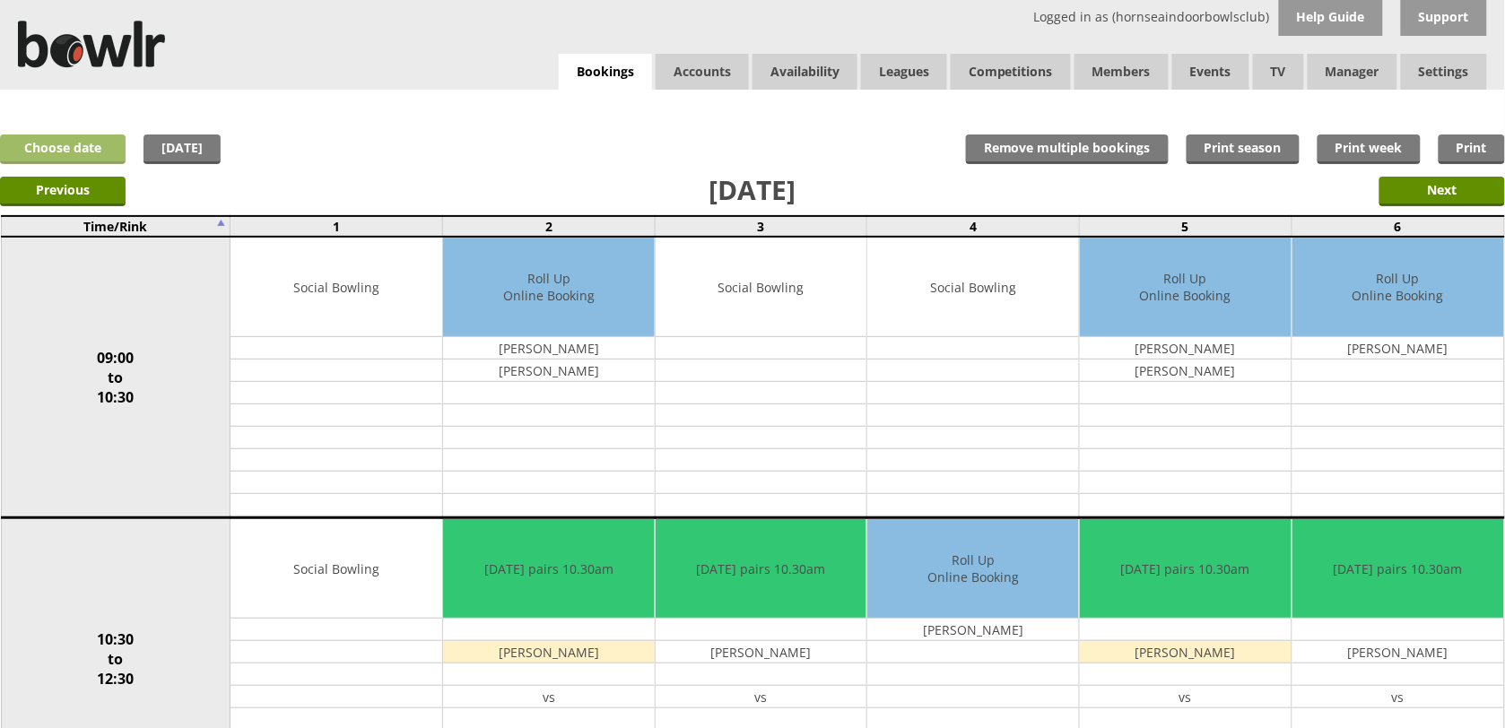
click at [118, 157] on link "Choose date" at bounding box center [63, 150] width 126 height 30
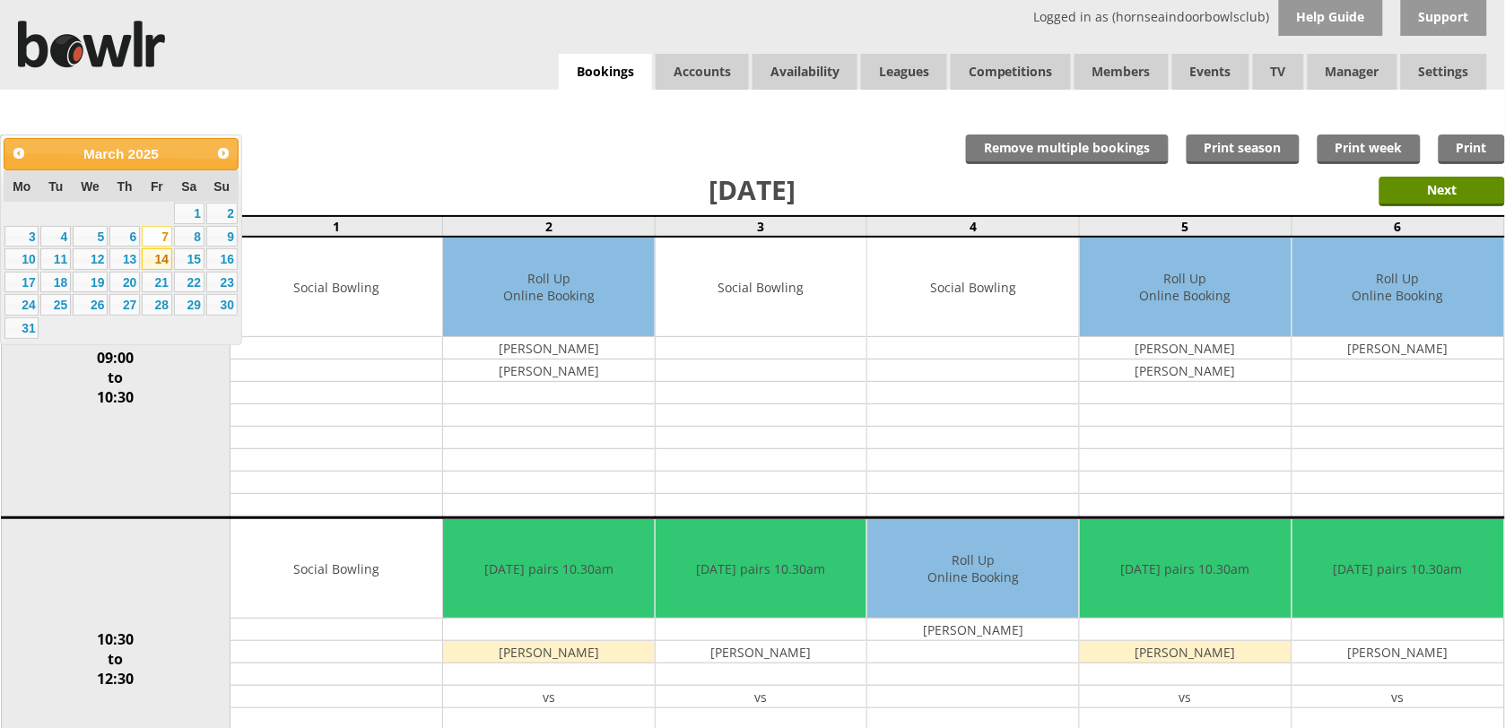
click at [164, 252] on link "14" at bounding box center [157, 259] width 30 height 22
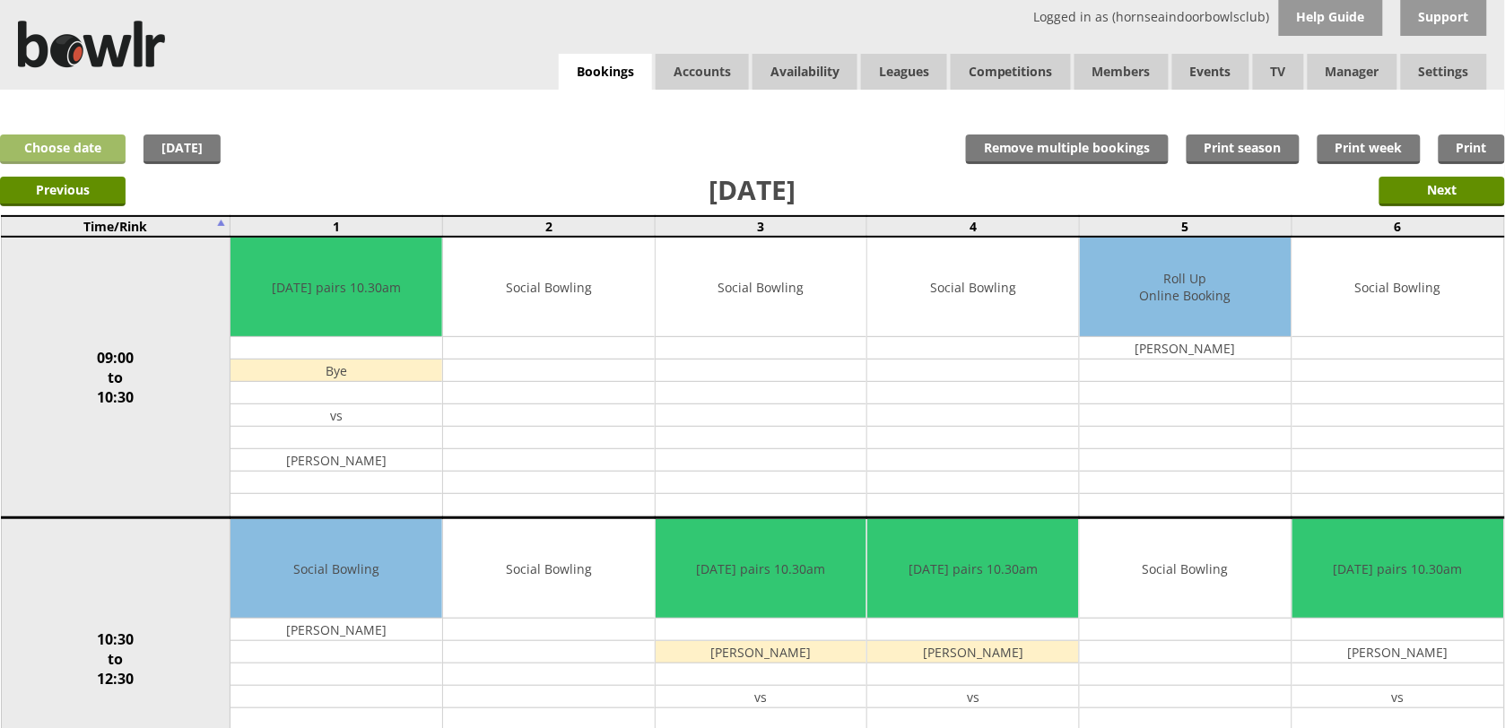
click at [113, 155] on link "Choose date" at bounding box center [63, 150] width 126 height 30
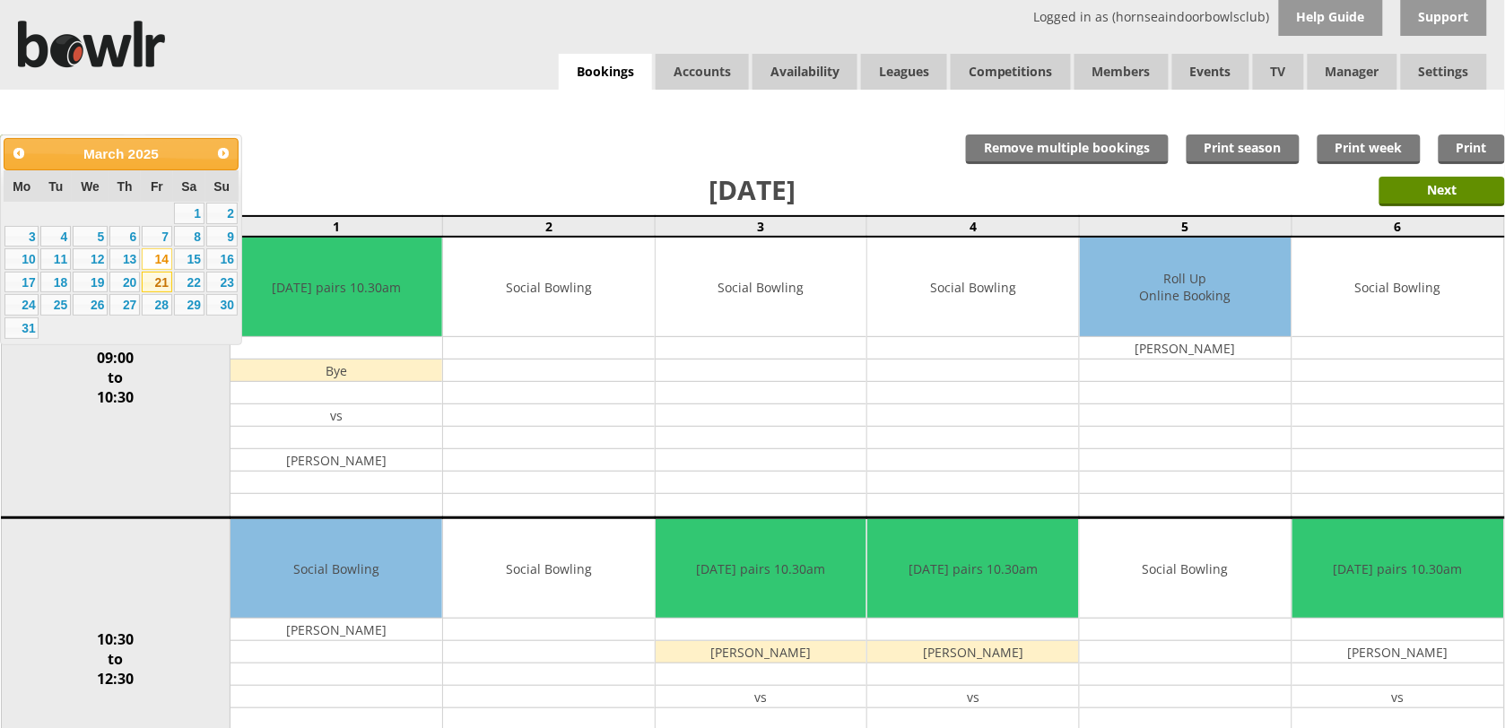
click at [150, 281] on link "21" at bounding box center [157, 283] width 30 height 22
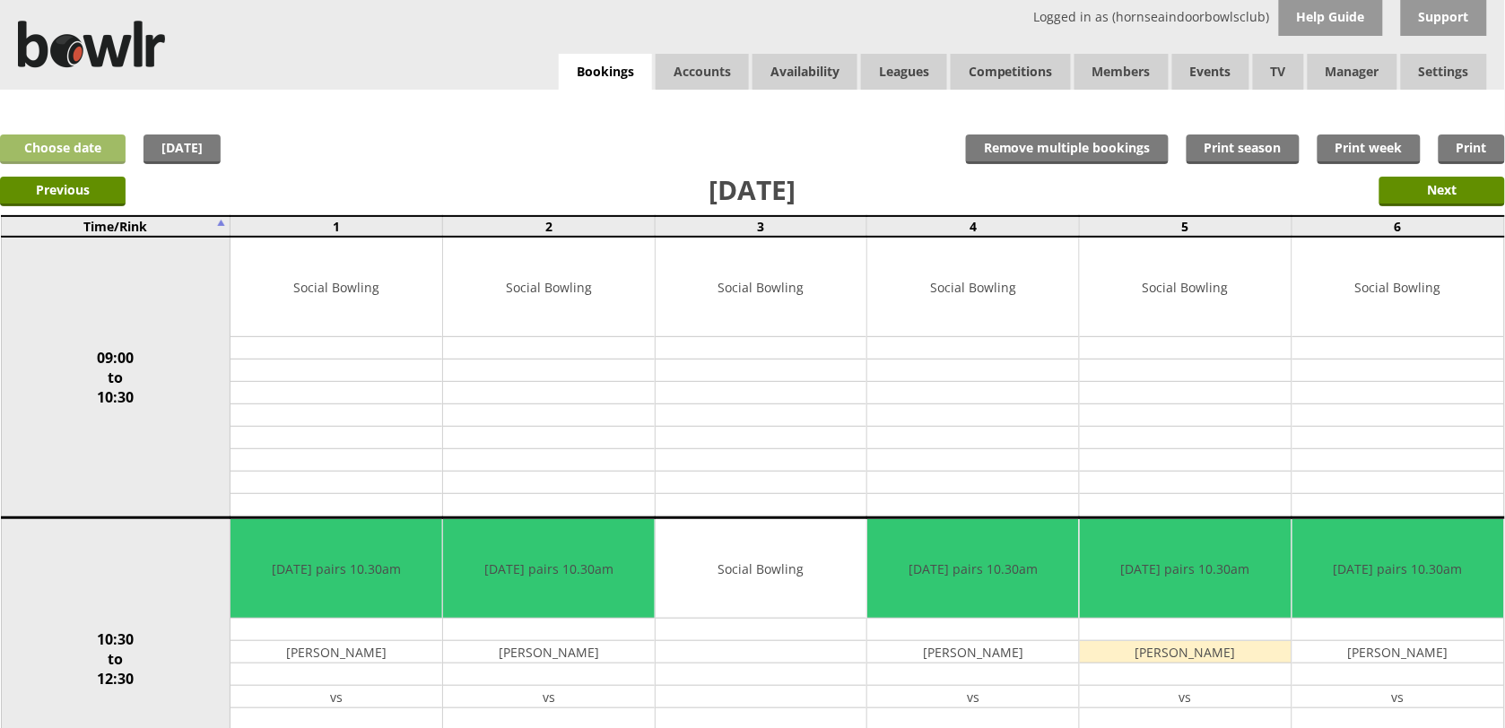
click at [105, 151] on link "Choose date" at bounding box center [63, 150] width 126 height 30
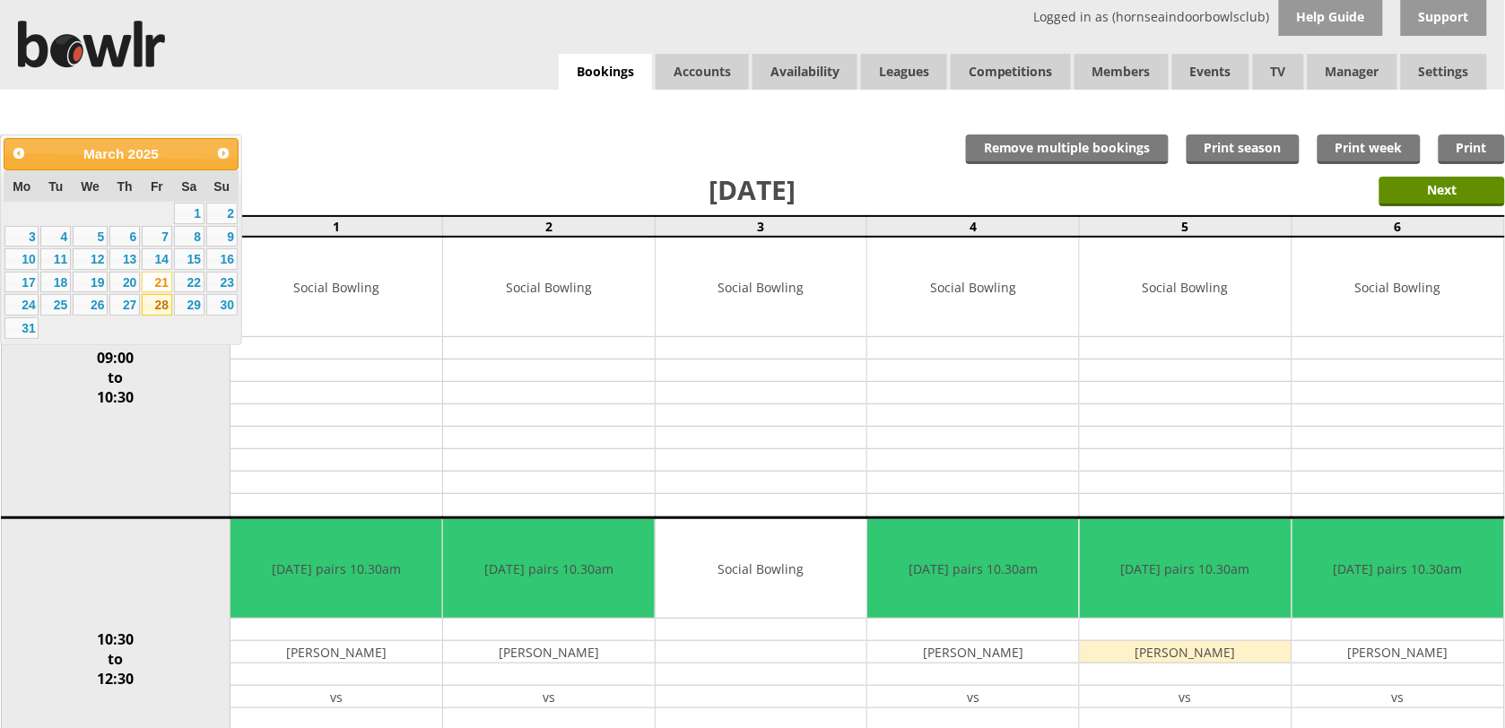
click at [157, 307] on link "28" at bounding box center [157, 305] width 30 height 22
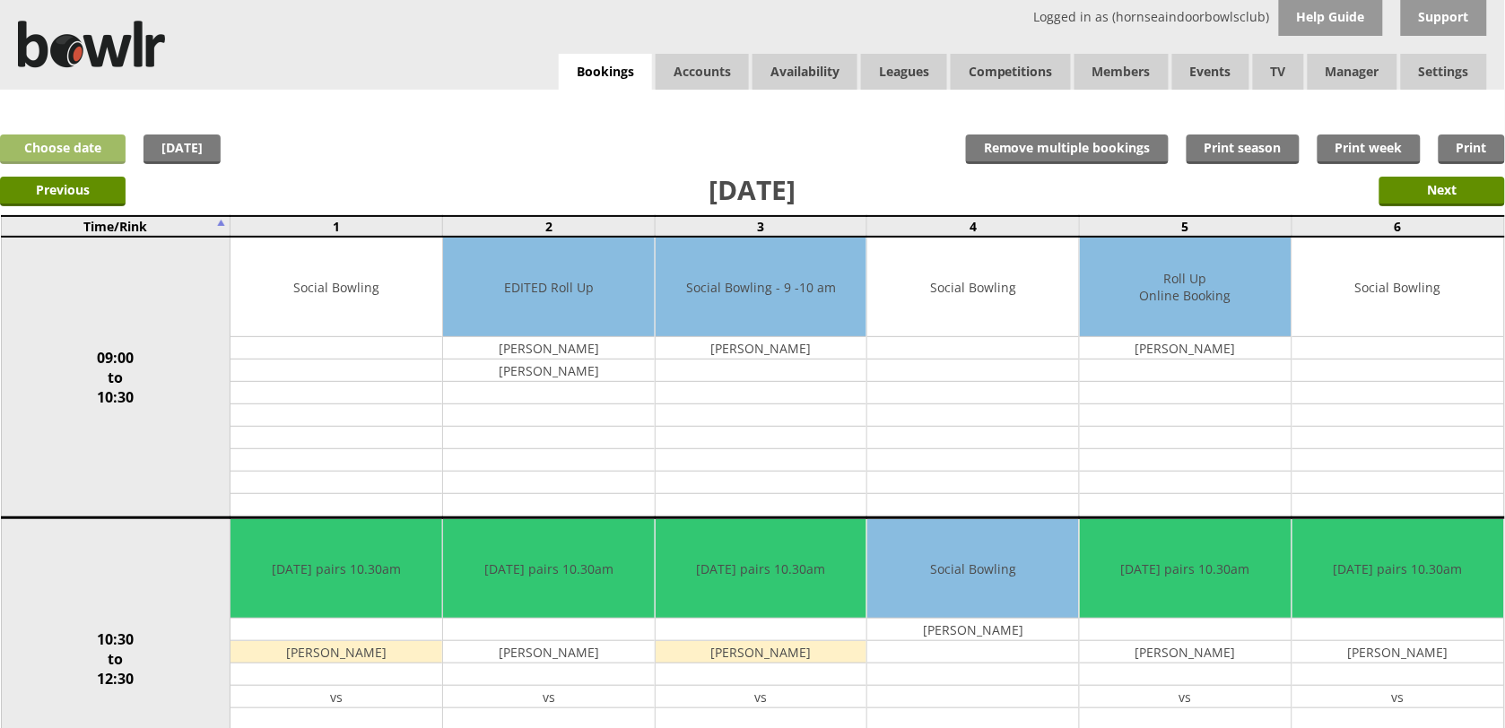
click at [92, 158] on link "Choose date" at bounding box center [63, 150] width 126 height 30
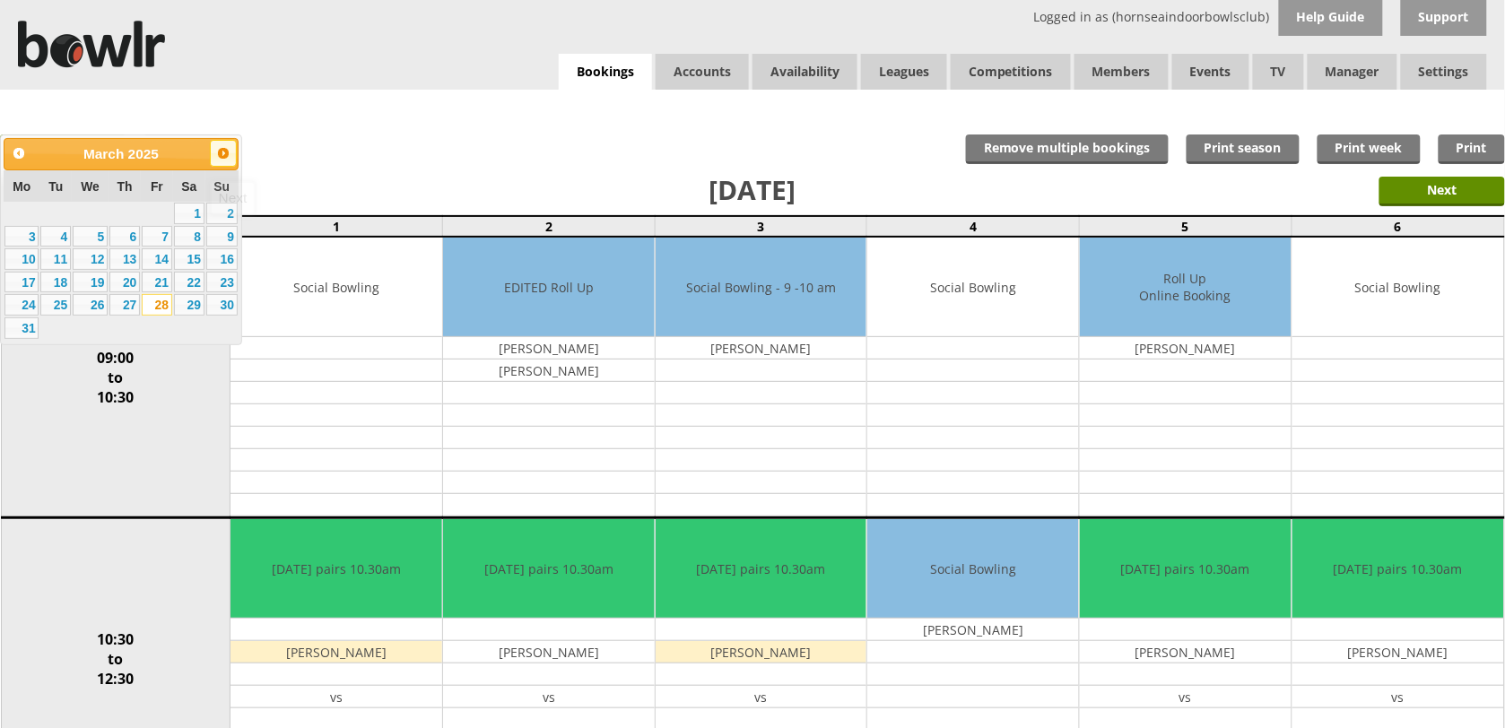
click at [213, 152] on link "Next" at bounding box center [223, 153] width 27 height 27
click at [161, 216] on link "4" at bounding box center [157, 214] width 30 height 22
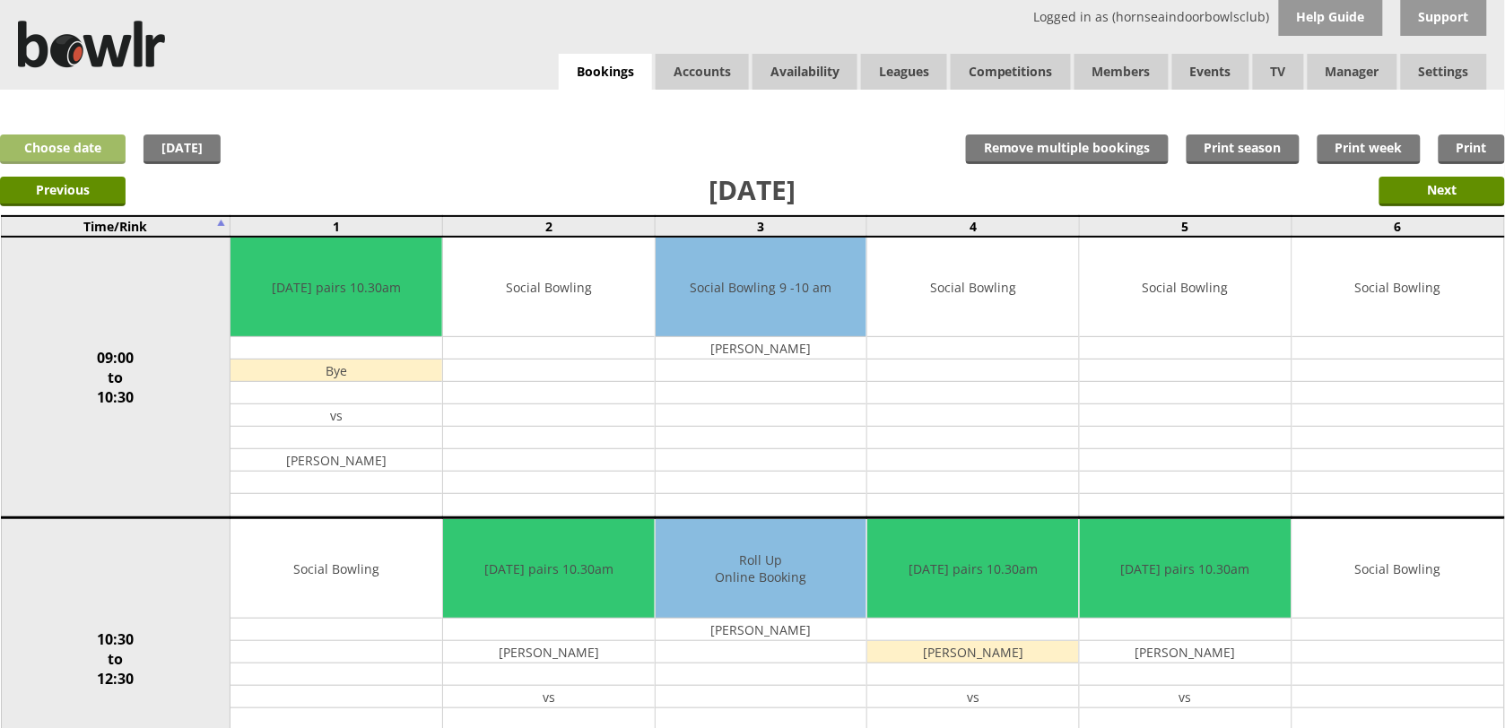
click at [88, 141] on link "Choose date" at bounding box center [63, 150] width 126 height 30
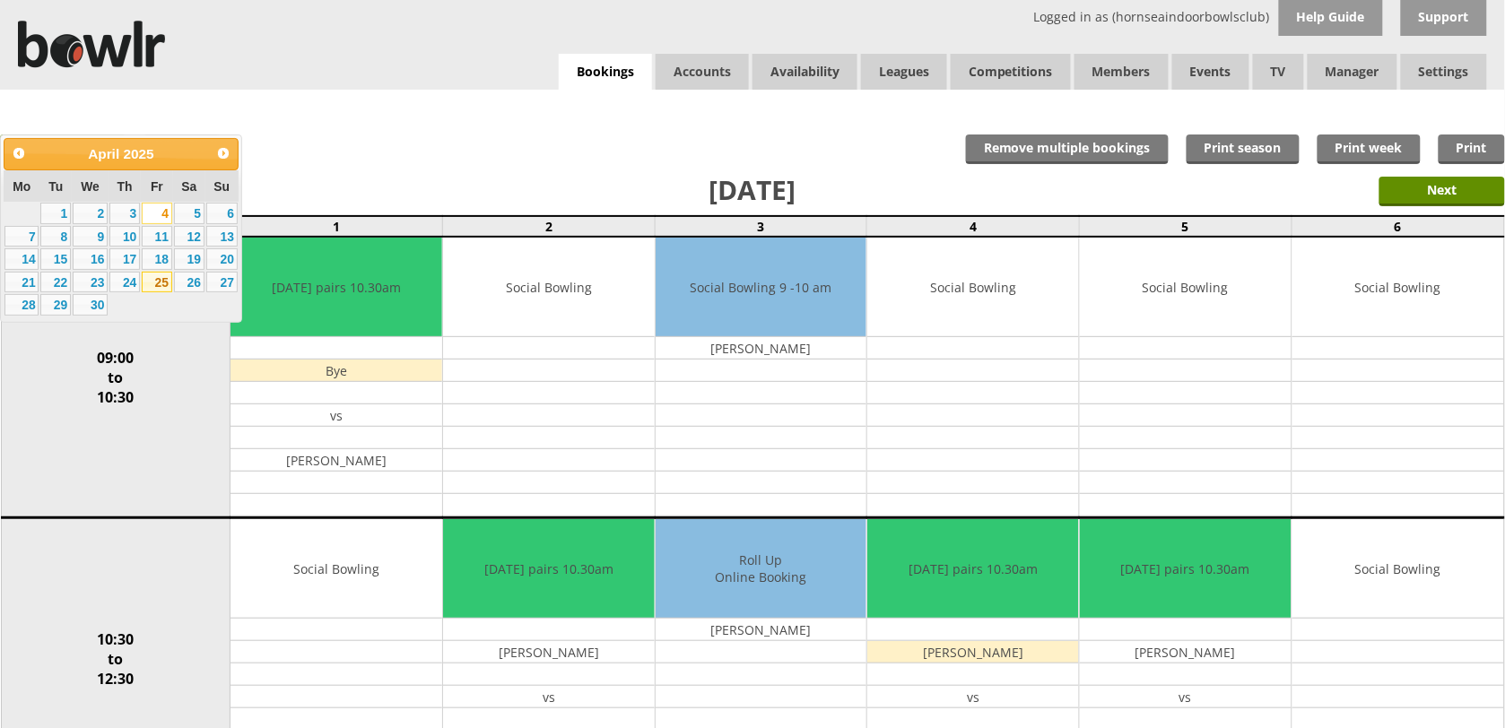
click at [149, 278] on link "25" at bounding box center [157, 283] width 30 height 22
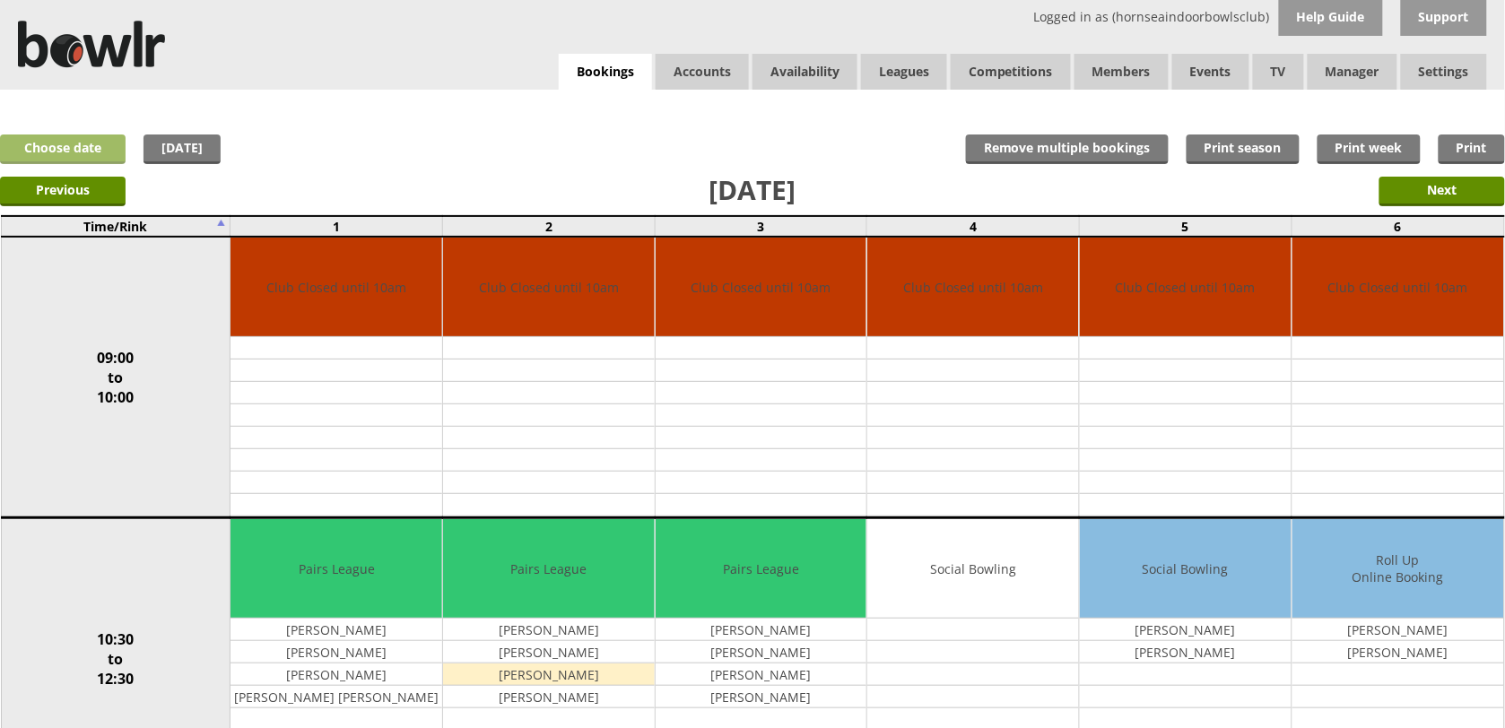
click at [86, 146] on link "Choose date" at bounding box center [63, 150] width 126 height 30
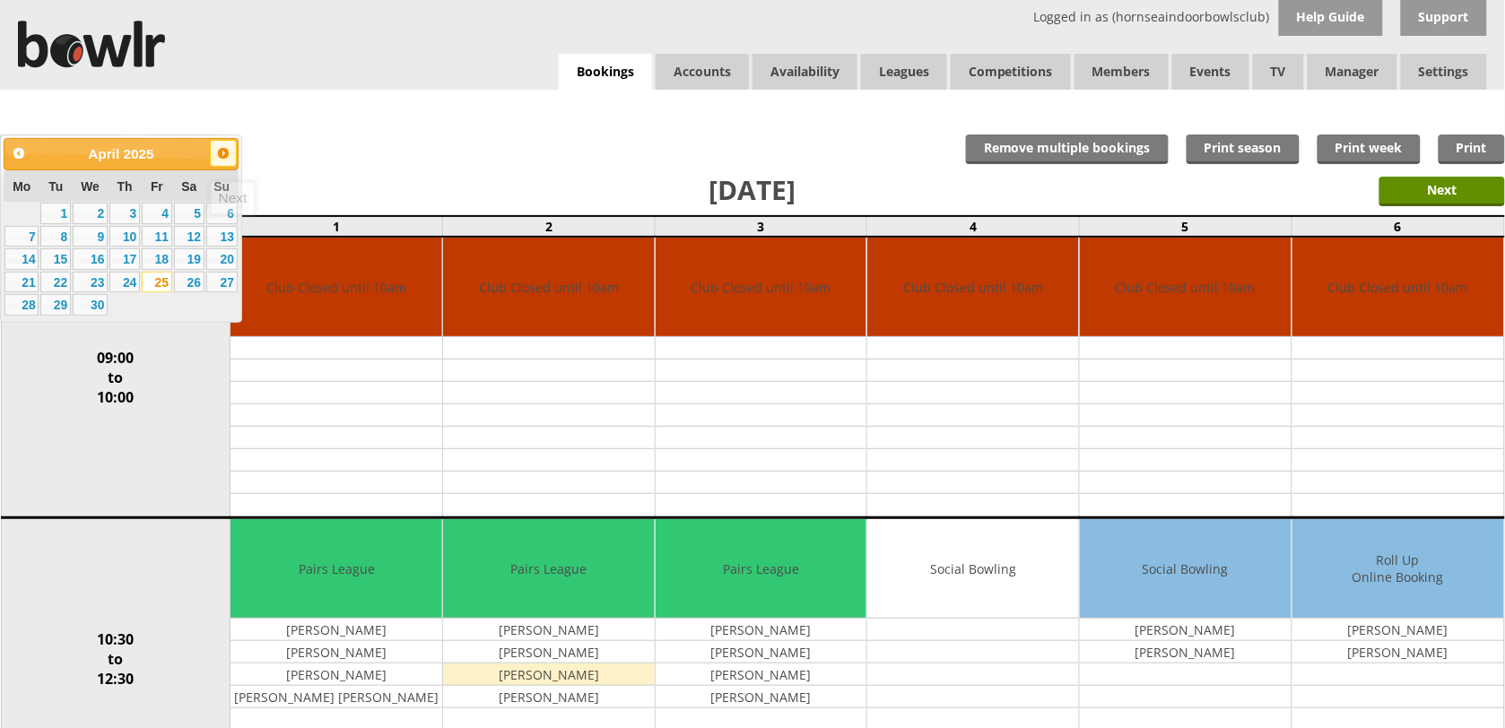
click at [221, 157] on span "Next" at bounding box center [223, 153] width 14 height 14
click at [163, 220] on link "2" at bounding box center [157, 214] width 30 height 22
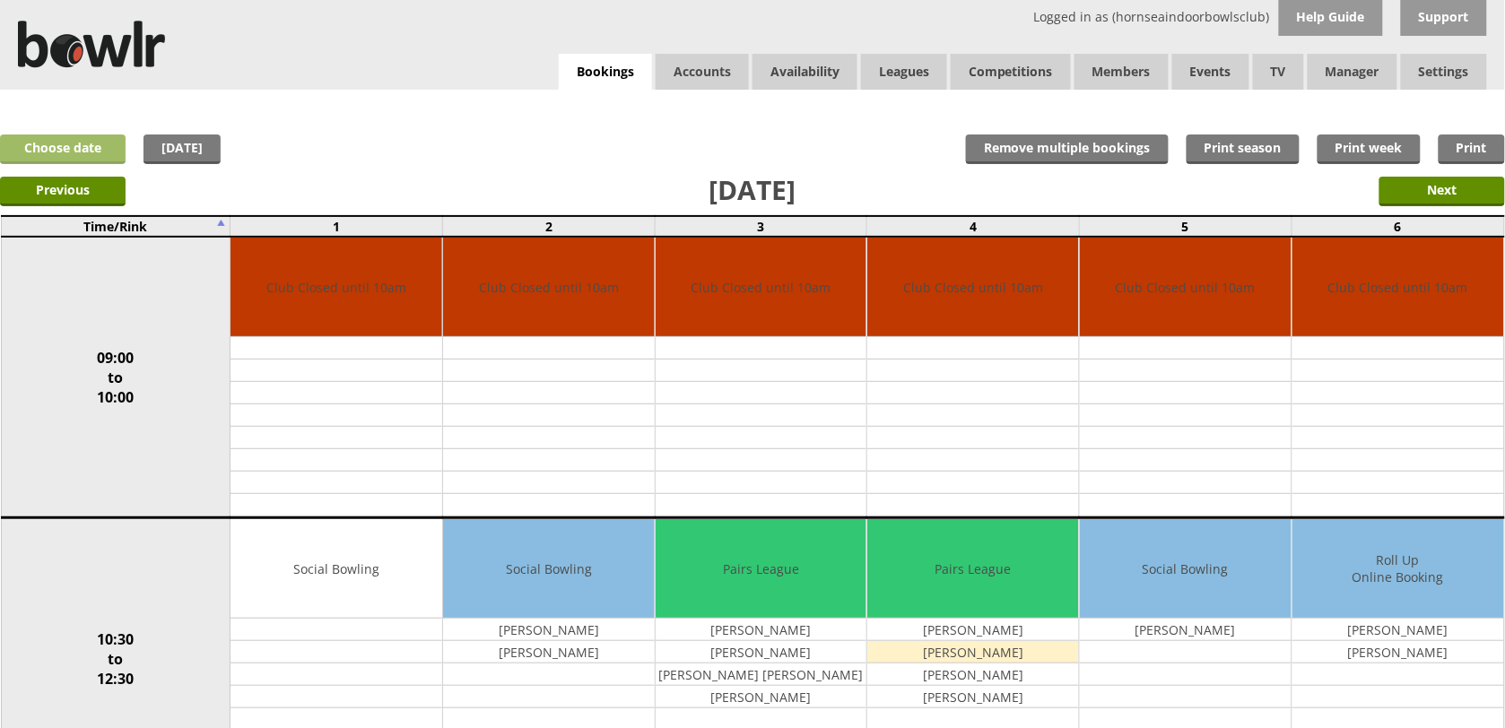
click at [97, 157] on link "Choose date" at bounding box center [63, 150] width 126 height 30
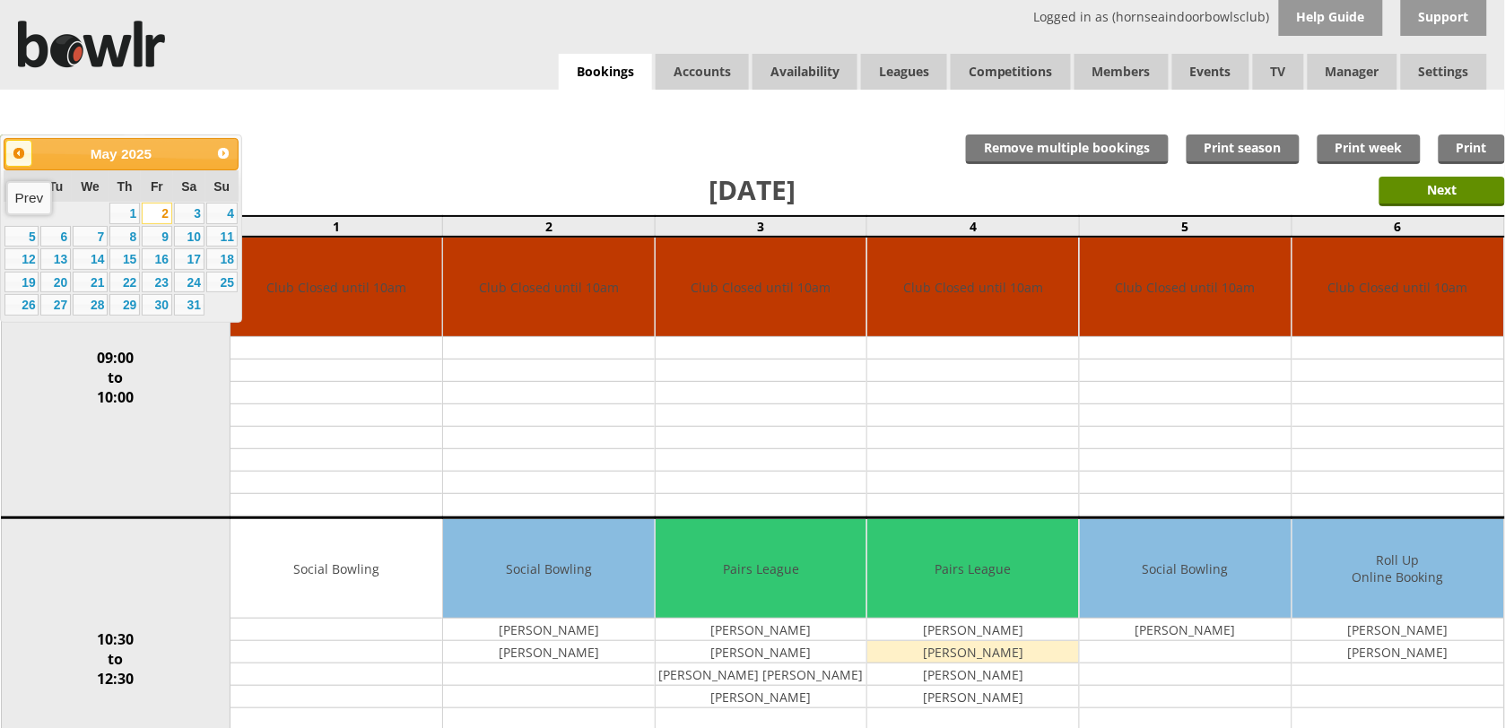
click at [16, 162] on link "Prev" at bounding box center [18, 153] width 27 height 27
click at [18, 161] on link "Prev" at bounding box center [18, 153] width 27 height 27
click at [162, 302] on link "28" at bounding box center [157, 305] width 30 height 22
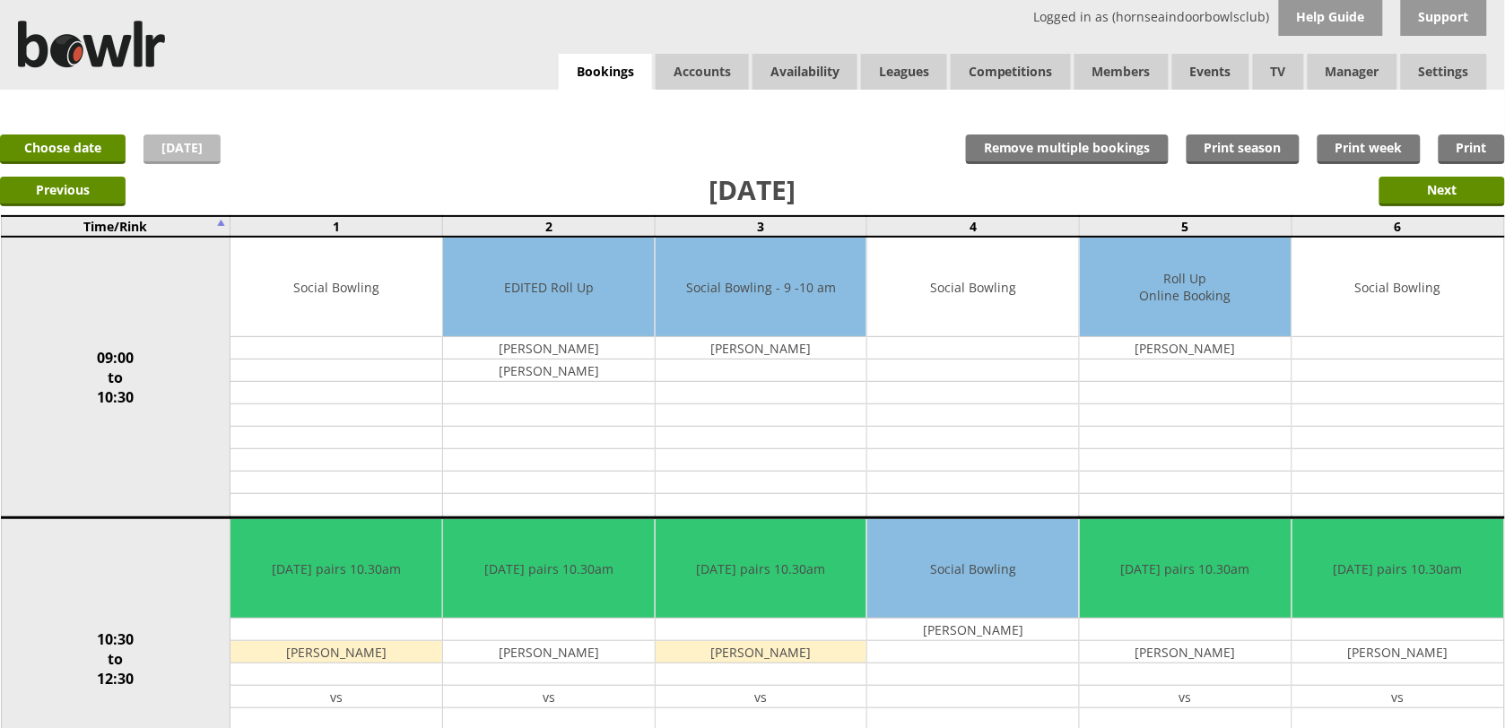
click at [188, 144] on link "[DATE]" at bounding box center [182, 150] width 77 height 30
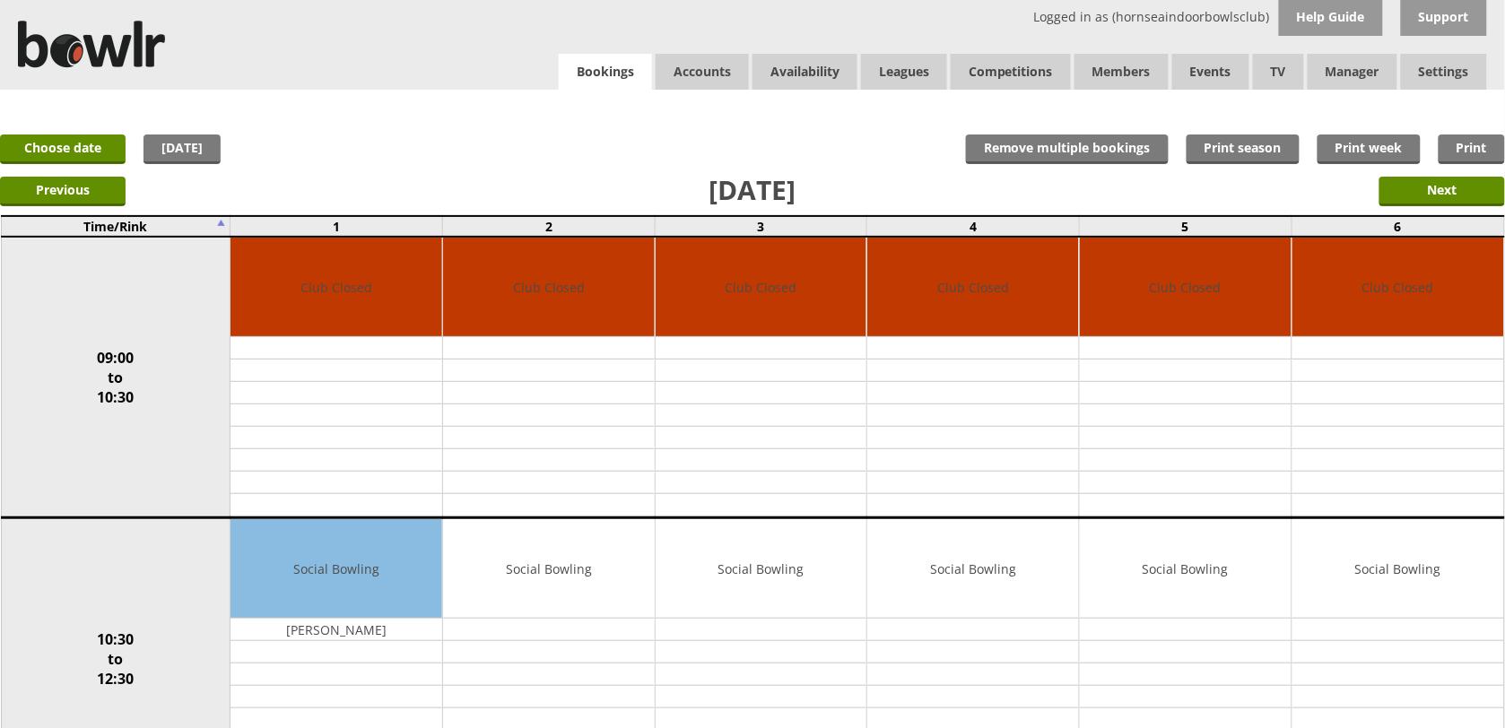
click at [622, 69] on link "Bookings" at bounding box center [605, 72] width 93 height 37
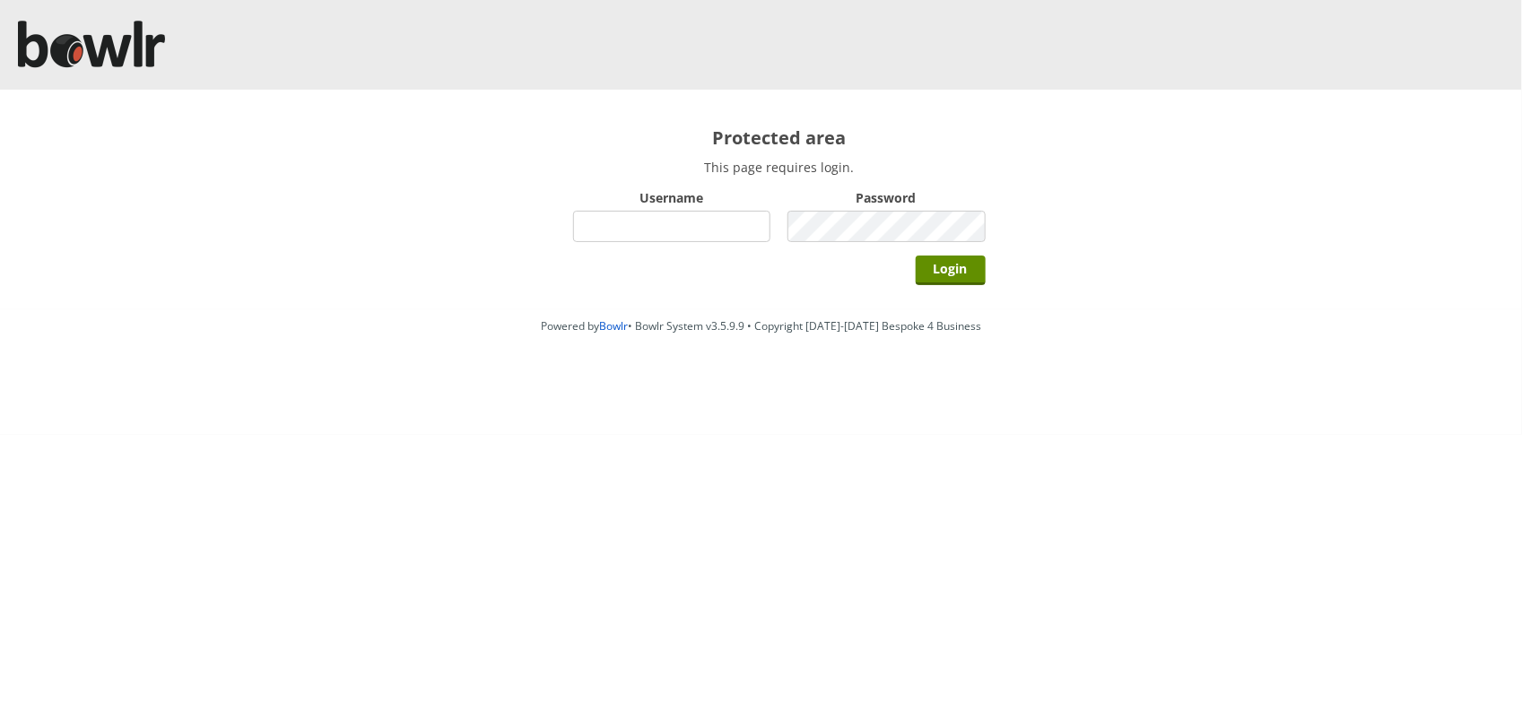
click at [697, 236] on input "Username" at bounding box center [672, 226] width 198 height 31
type input "hornseaindoorbowlsclub"
click at [916, 256] on input "Login" at bounding box center [951, 271] width 70 height 30
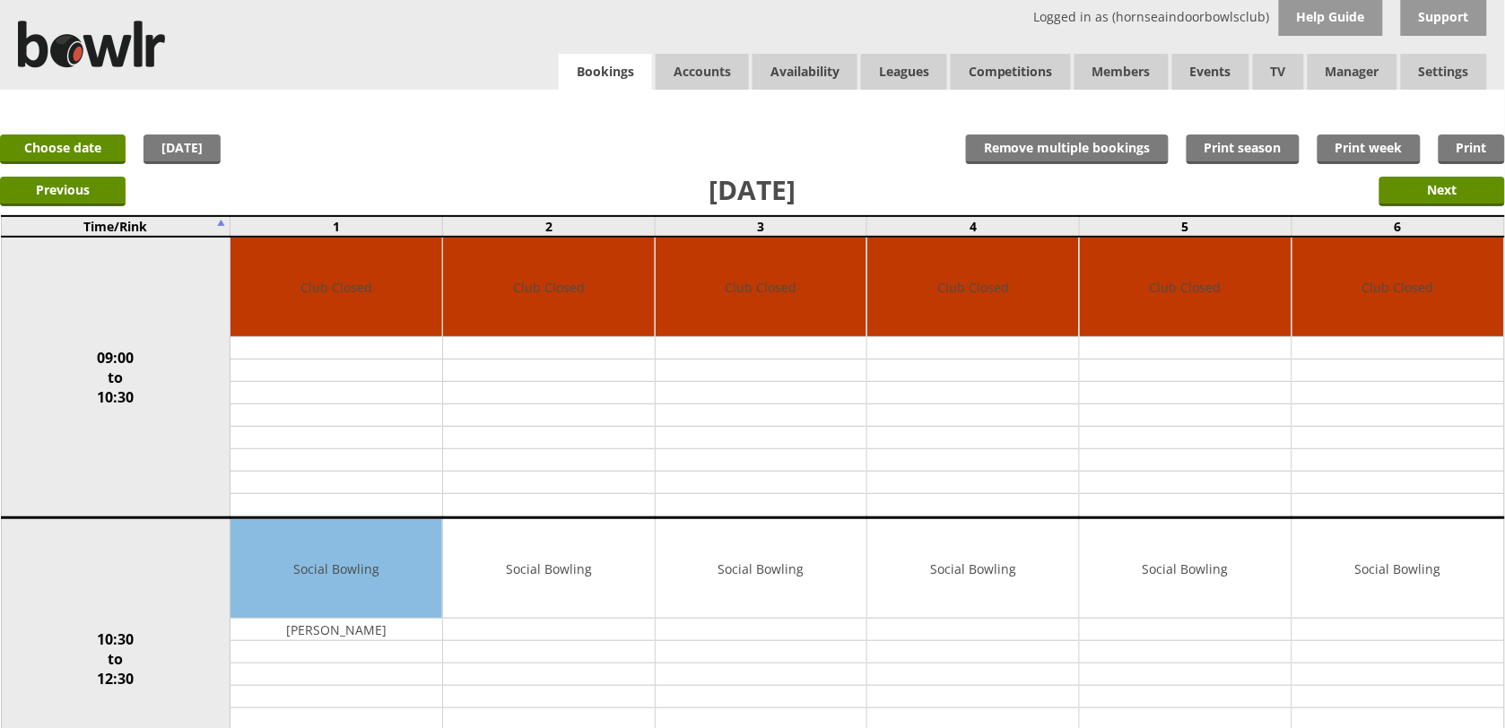
click at [603, 87] on link "Bookings" at bounding box center [605, 72] width 93 height 37
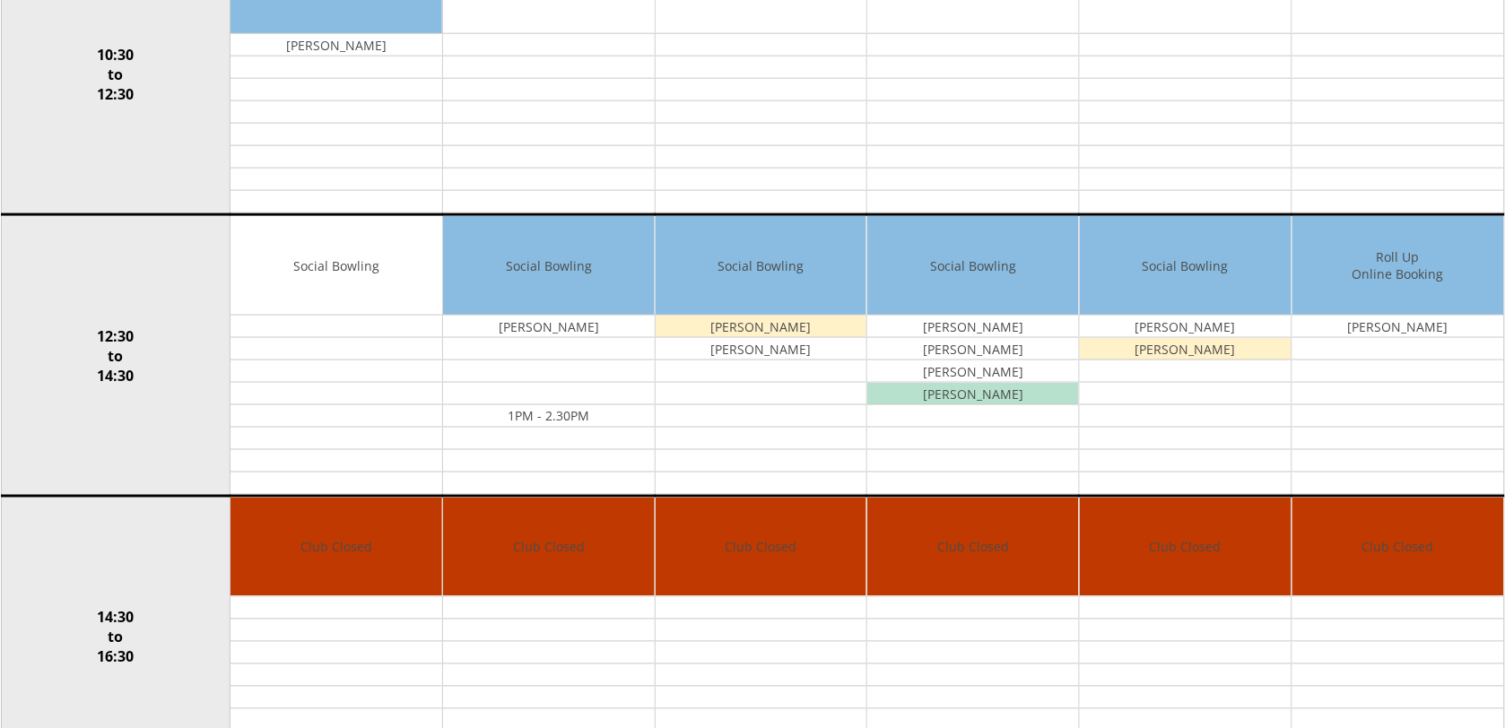
scroll to position [673, 0]
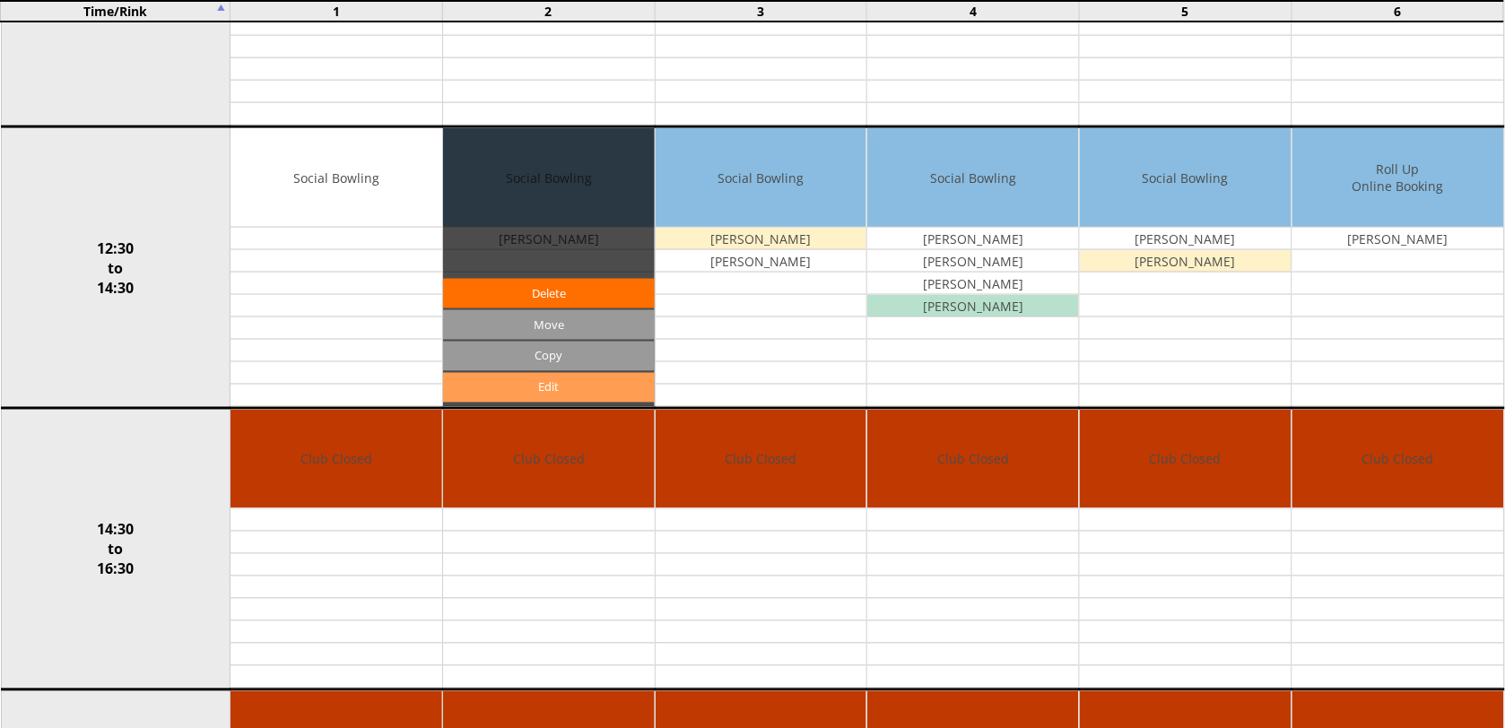
click at [522, 378] on link "Edit" at bounding box center [549, 388] width 212 height 30
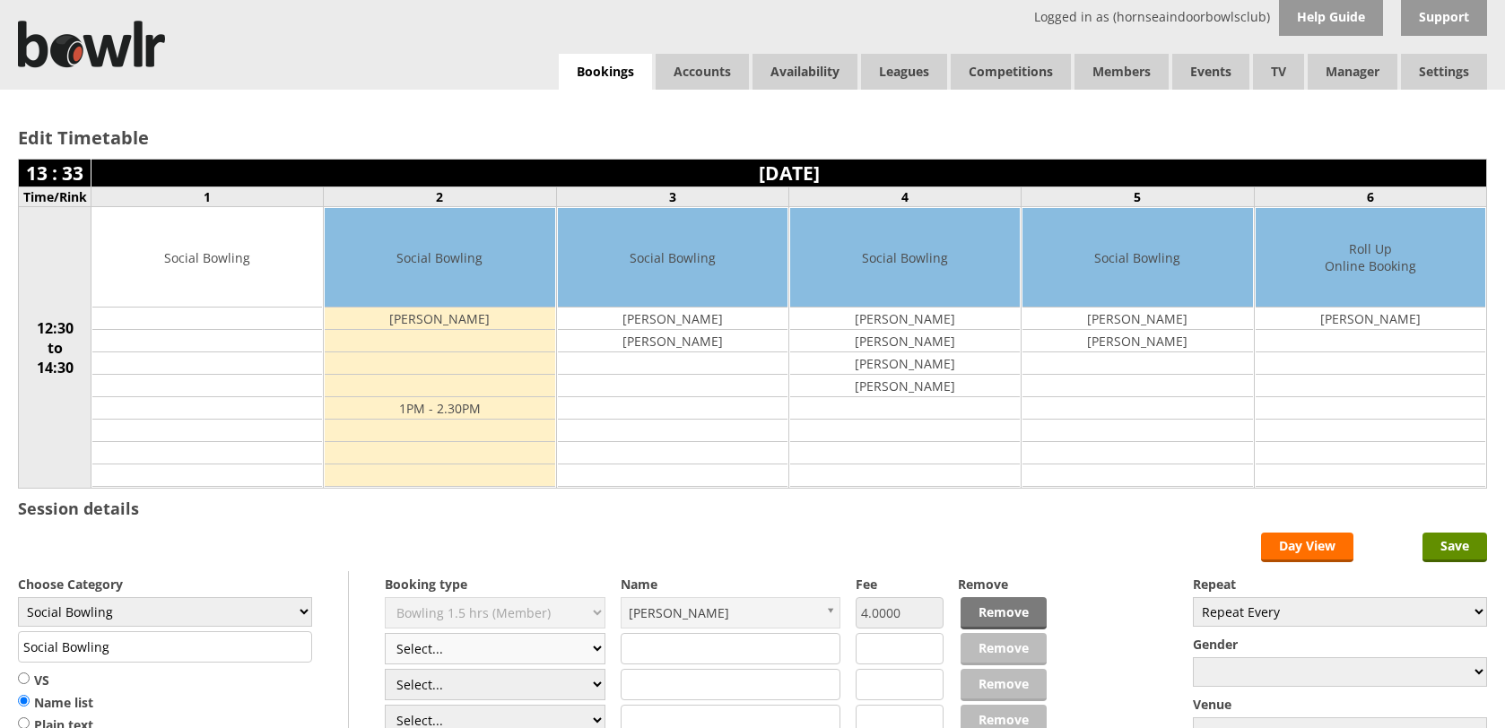
click at [525, 633] on select "Select... Club Competition (Member) Club Competition (Visitor) National (Member…" at bounding box center [495, 648] width 221 height 31
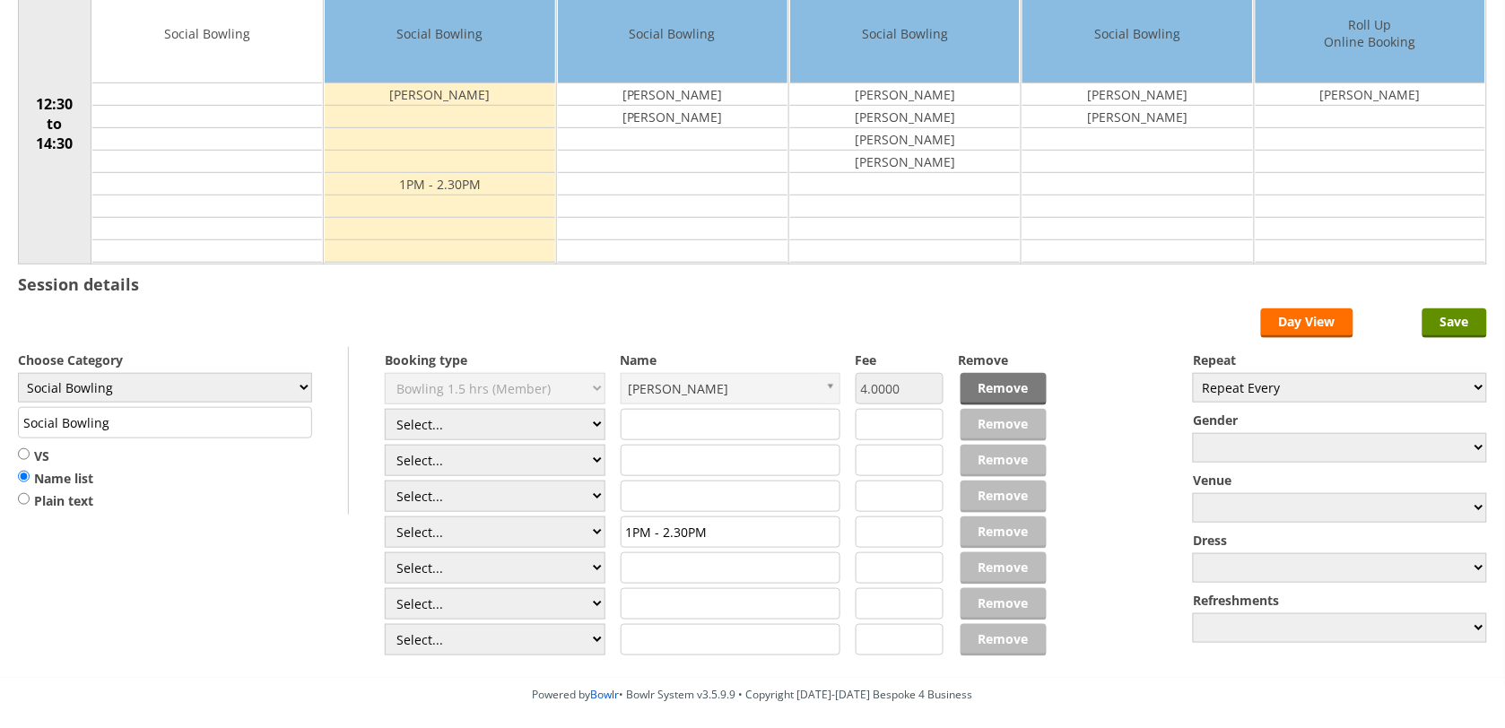
select select "1_48"
click at [385, 412] on select "Select... Club Competition (Member) Club Competition (Visitor) National (Member…" at bounding box center [495, 424] width 221 height 31
type input "4.0000"
click at [544, 474] on select "Select... Club Competition (Member) Club Competition (Visitor) National (Member…" at bounding box center [495, 460] width 221 height 31
select select "1_48"
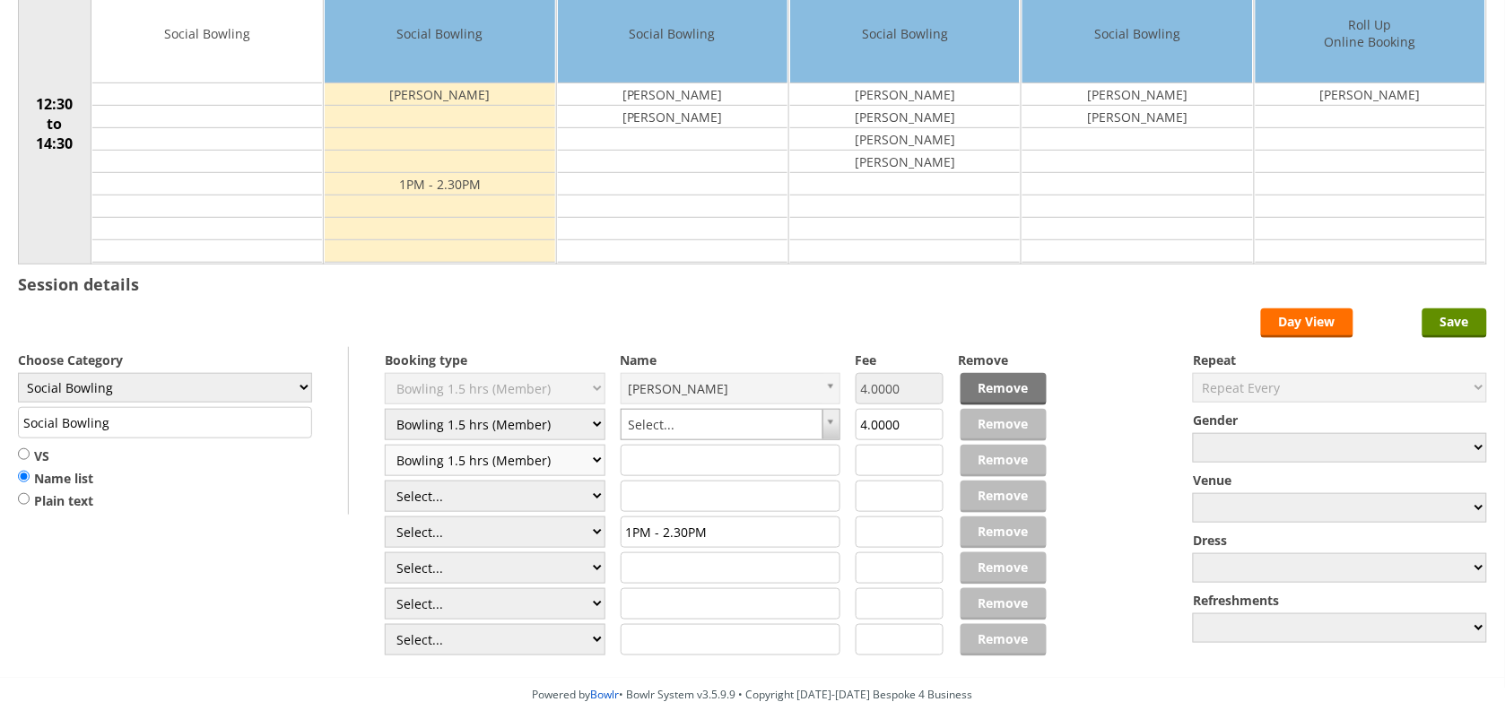
click at [385, 448] on select "Select... Club Competition (Member) Club Competition (Visitor) National (Member…" at bounding box center [495, 460] width 221 height 31
type input "4.0000"
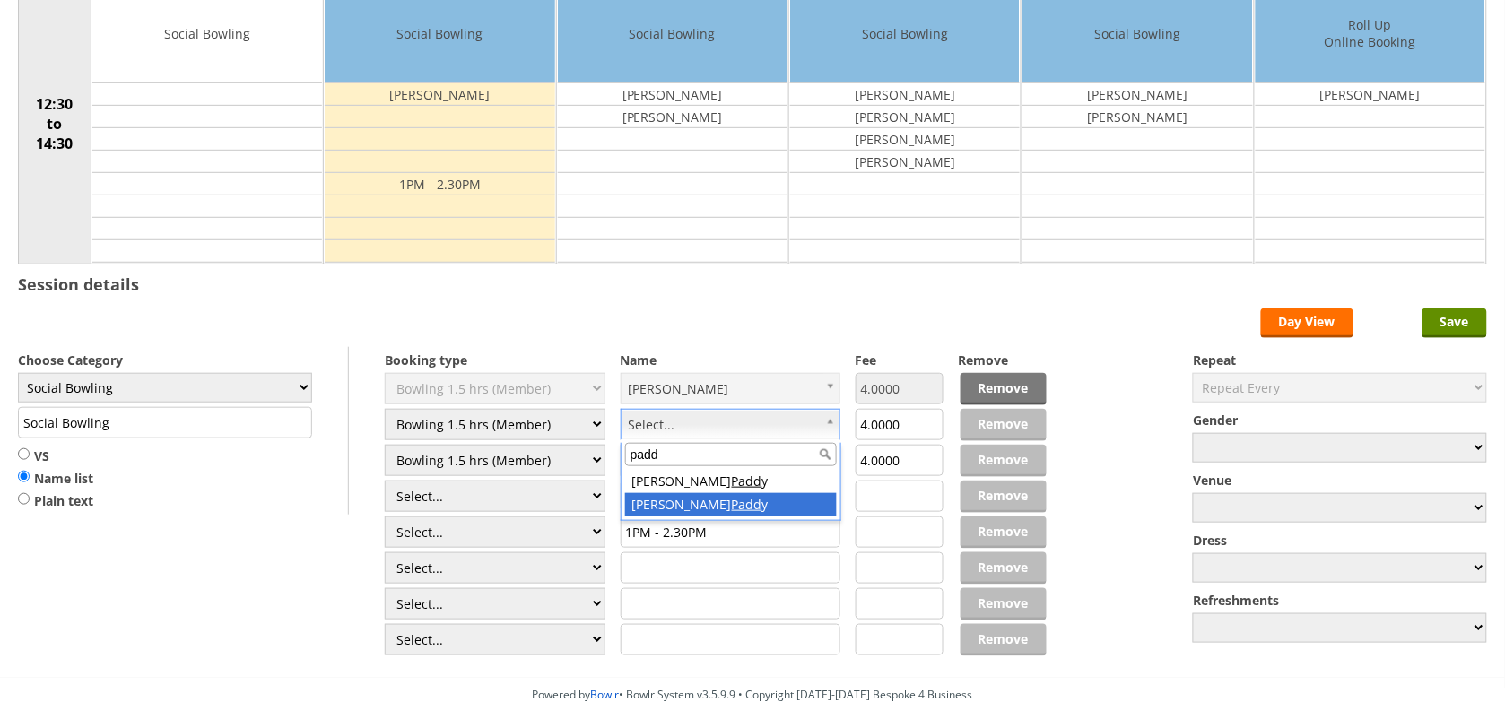
type input "padd"
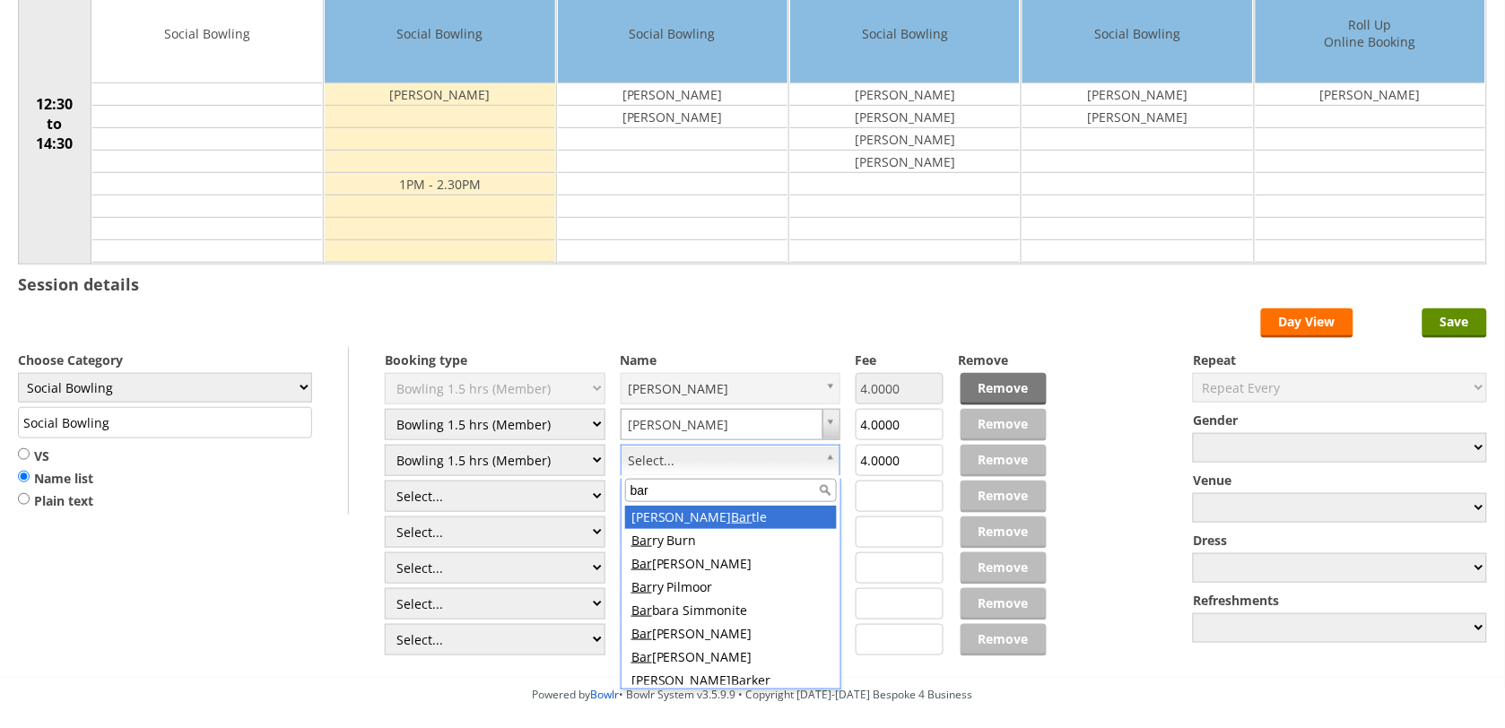
type input "bart"
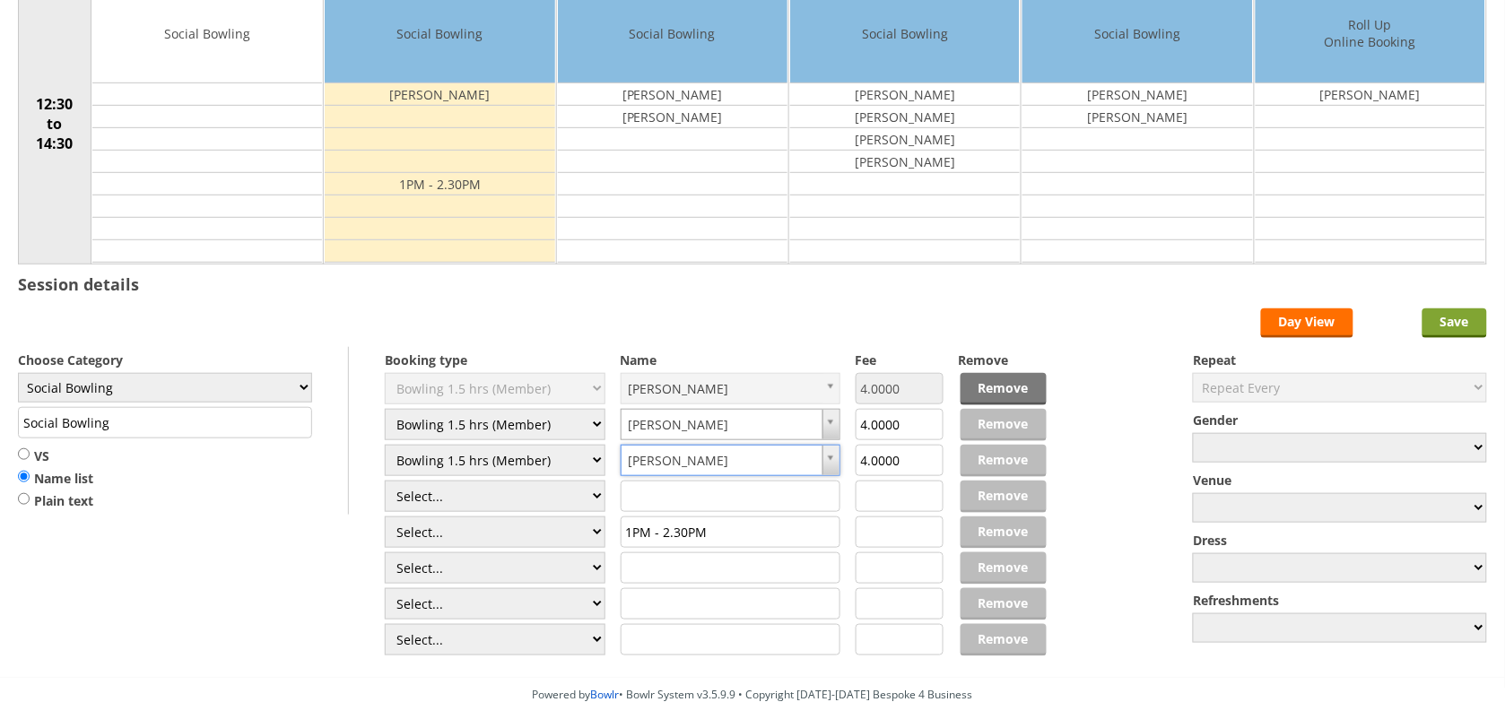
click at [1446, 329] on input "Save" at bounding box center [1455, 324] width 65 height 30
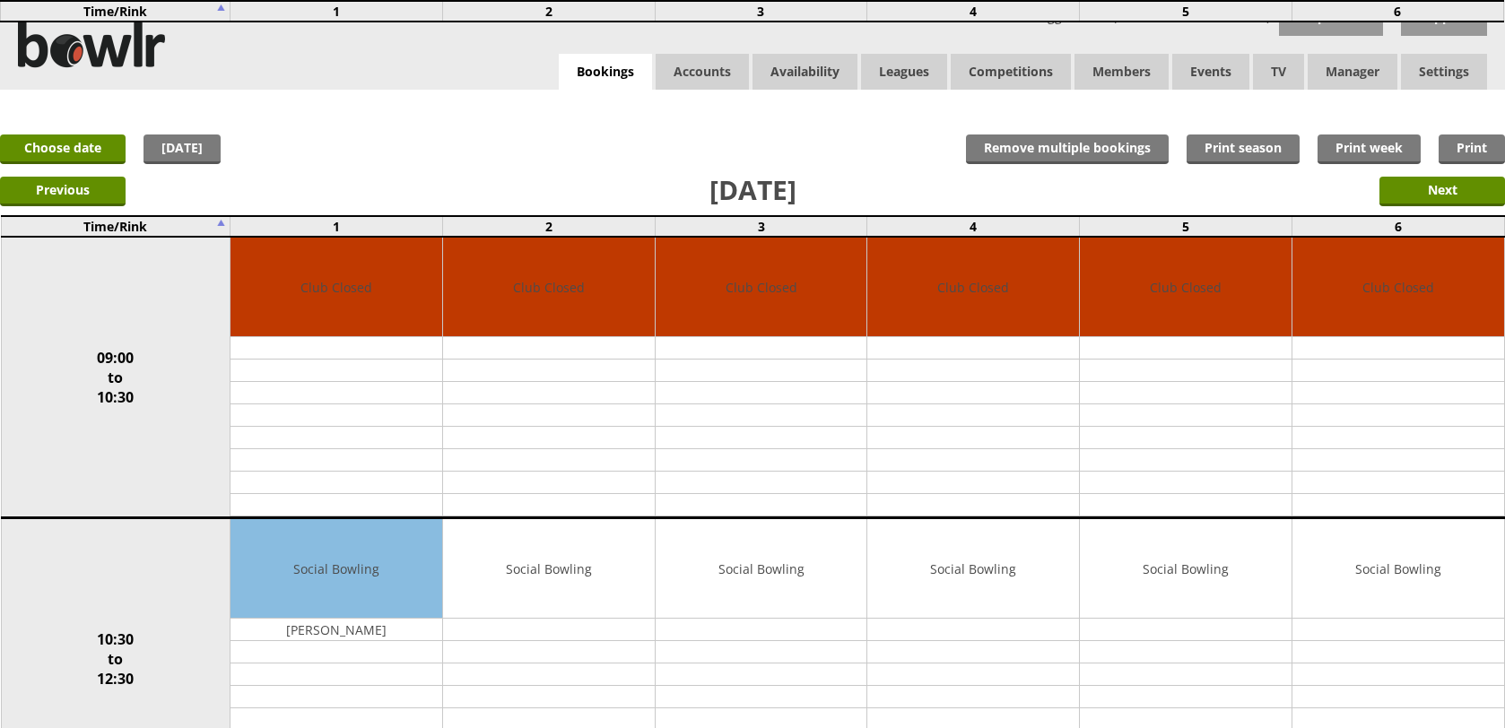
scroll to position [561, 0]
